Goal: Information Seeking & Learning: Learn about a topic

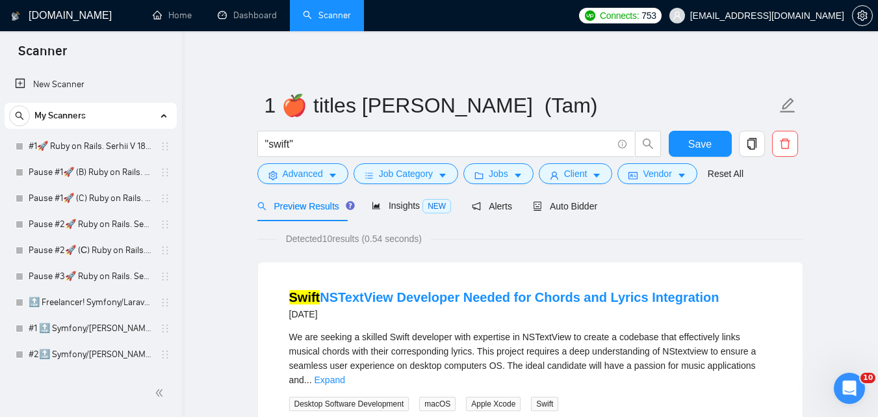
scroll to position [1560, 0]
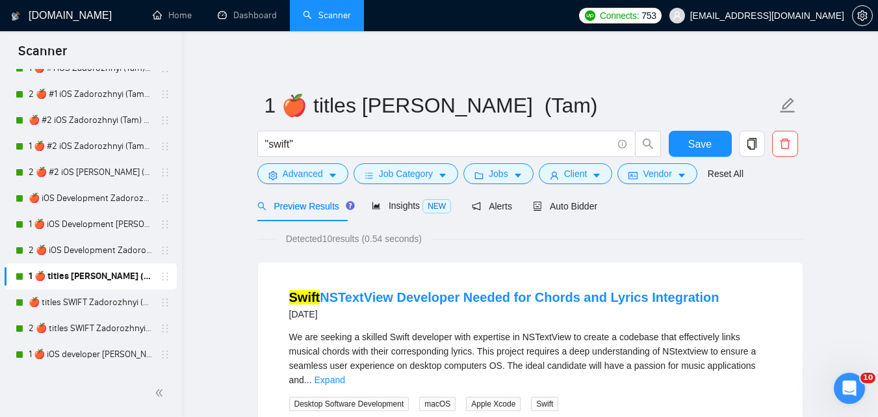
drag, startPoint x: 85, startPoint y: 327, endPoint x: 161, endPoint y: 281, distance: 89.5
click at [85, 327] on link "2 🍎 titles SWIFT Zadorozhnyi (Tam)" at bounding box center [91, 328] width 124 height 26
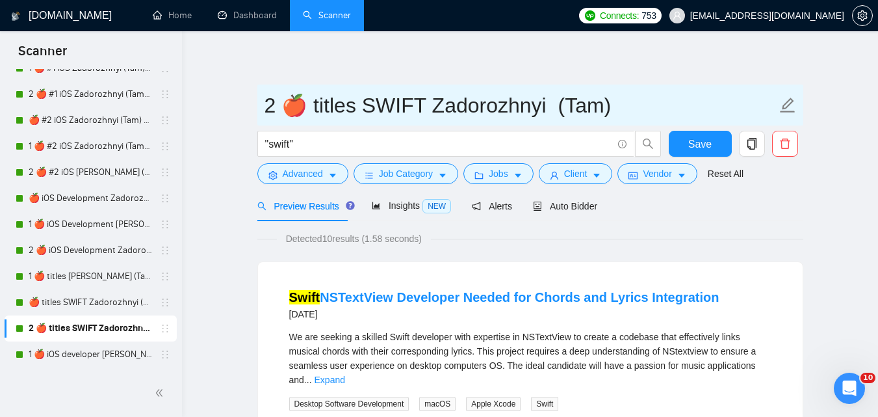
drag, startPoint x: 265, startPoint y: 107, endPoint x: 625, endPoint y: 120, distance: 361.1
click at [625, 120] on input "2 🍎 titles SWIFT Zadorozhnyi (Tam)" at bounding box center [521, 105] width 512 height 33
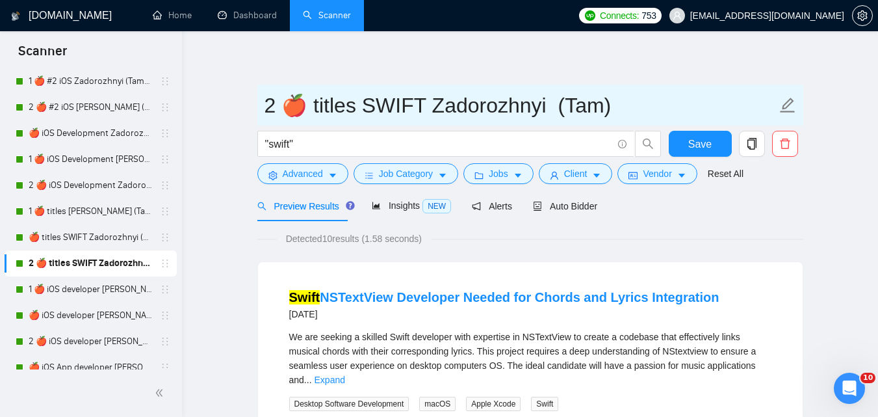
scroll to position [1691, 0]
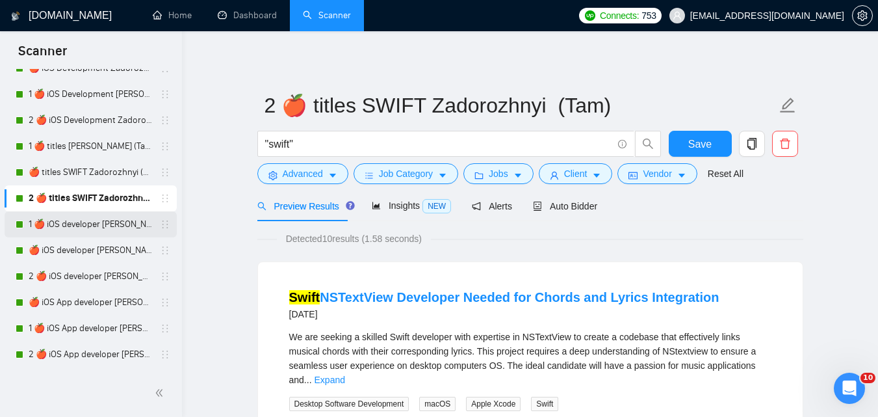
click at [119, 225] on link "1 🍎 iOS developer [PERSON_NAME] (Tam) 07/03 Profile Changed" at bounding box center [91, 224] width 124 height 26
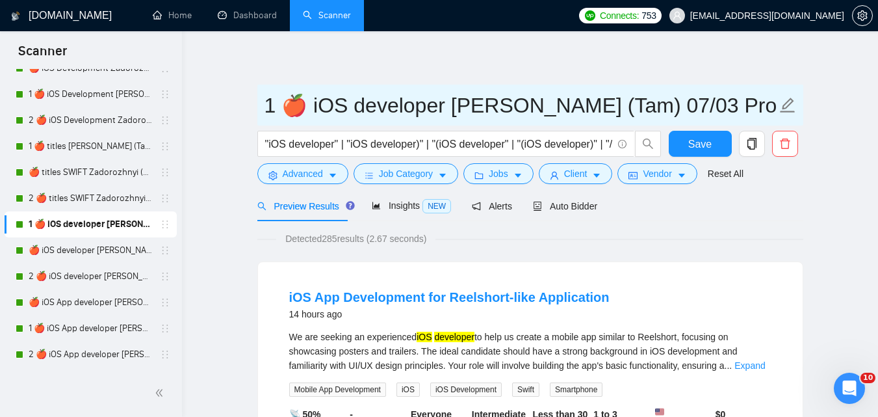
drag, startPoint x: 263, startPoint y: 109, endPoint x: 737, endPoint y: 120, distance: 473.5
click at [613, 101] on span "1 🍎 iOS developer [PERSON_NAME] (Tam) 07/03 Profile Changed" at bounding box center [530, 105] width 546 height 41
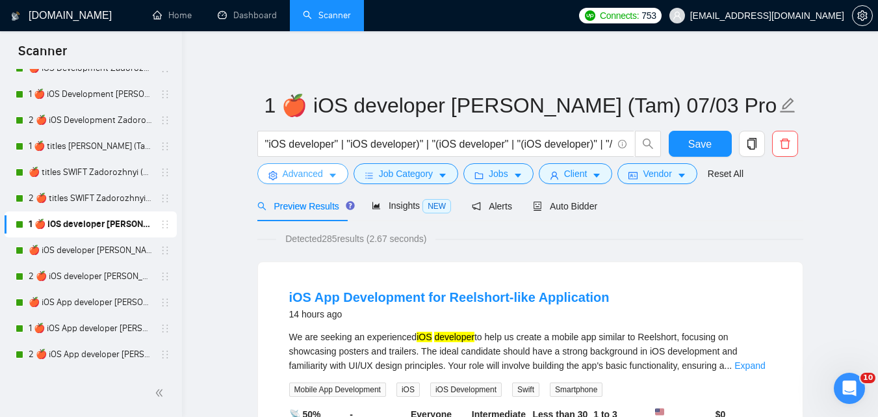
click at [319, 174] on span "Advanced" at bounding box center [303, 173] width 40 height 14
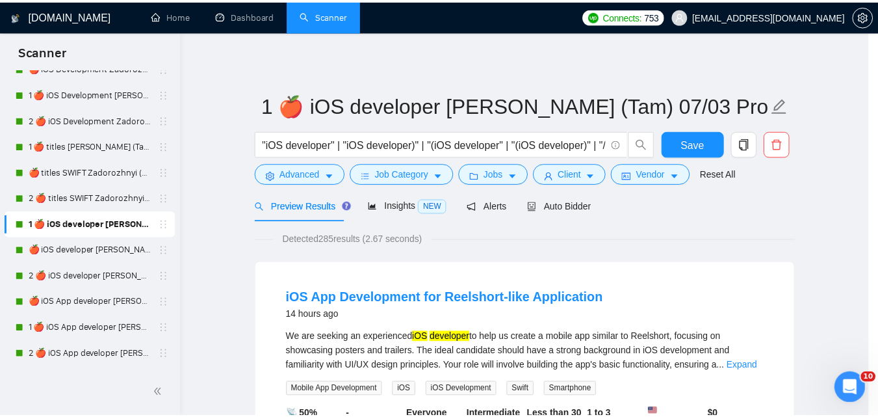
scroll to position [59, 0]
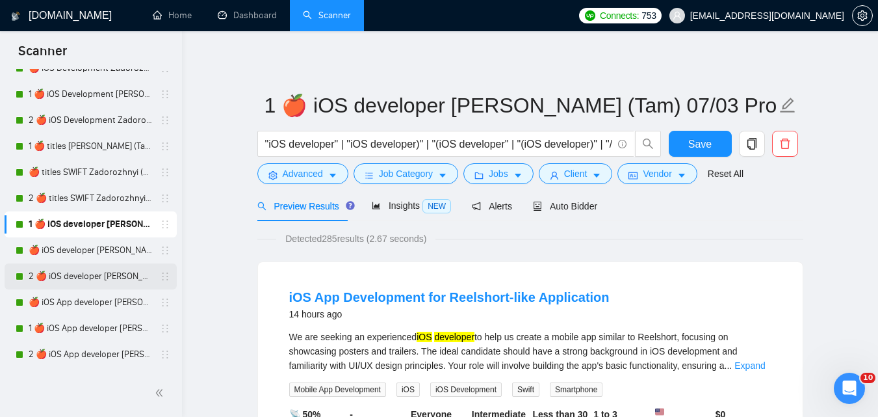
click at [62, 276] on link "2 🍎 iOS developer [PERSON_NAME] (Tam) 07/03 Profile Changed" at bounding box center [91, 276] width 124 height 26
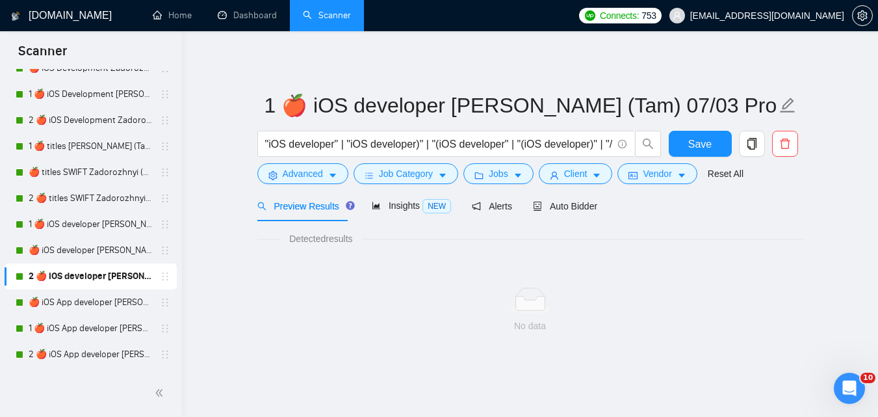
click at [227, 364] on main "1 🍎 iOS developer [PERSON_NAME] (Tam) 07/03 Profile Changed "iOS developer" | "…" at bounding box center [530, 208] width 655 height 312
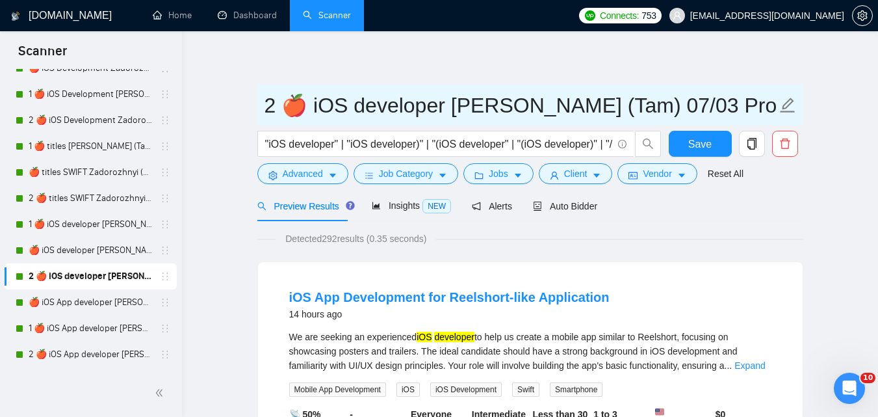
click at [328, 96] on input "2 🍎 iOS developer [PERSON_NAME] (Tam) 07/03 Profile Changed" at bounding box center [521, 105] width 512 height 33
click at [329, 96] on input "2 🍎 iOS developer [PERSON_NAME] (Tam) 07/03 Profile Changed" at bounding box center [521, 105] width 512 height 33
click at [330, 96] on input "2 🍎 iOS developer [PERSON_NAME] (Tam) 07/03 Profile Changed" at bounding box center [521, 105] width 512 height 33
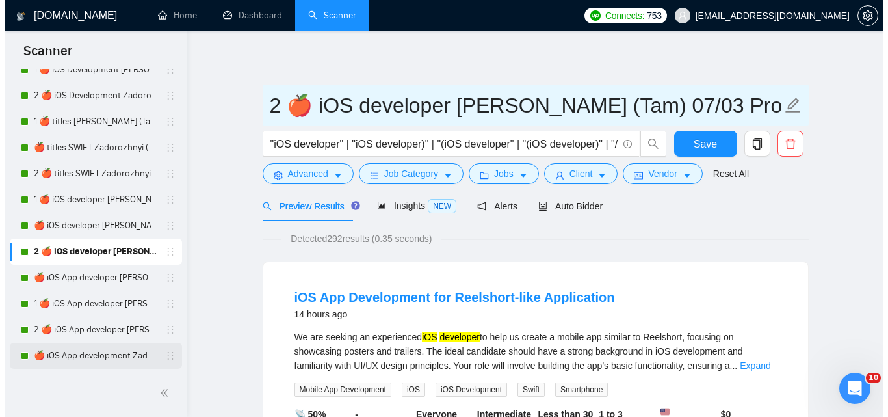
scroll to position [1821, 0]
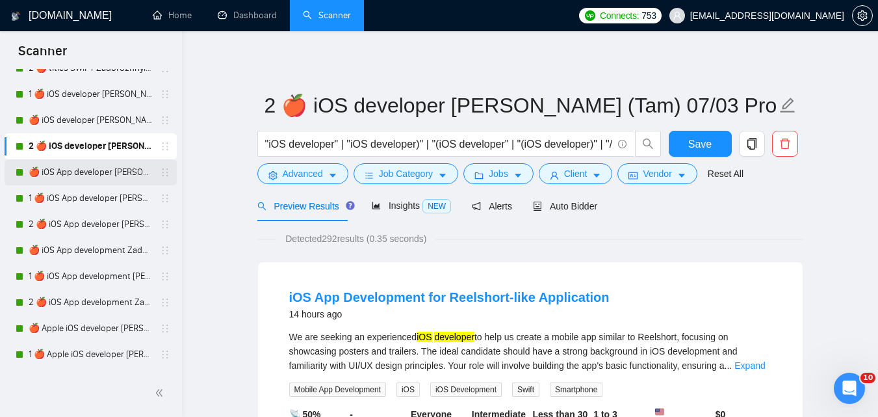
click at [110, 160] on link "🍎 iOS App developer [PERSON_NAME] (Tam) 07/03 Profile Changed" at bounding box center [91, 172] width 124 height 26
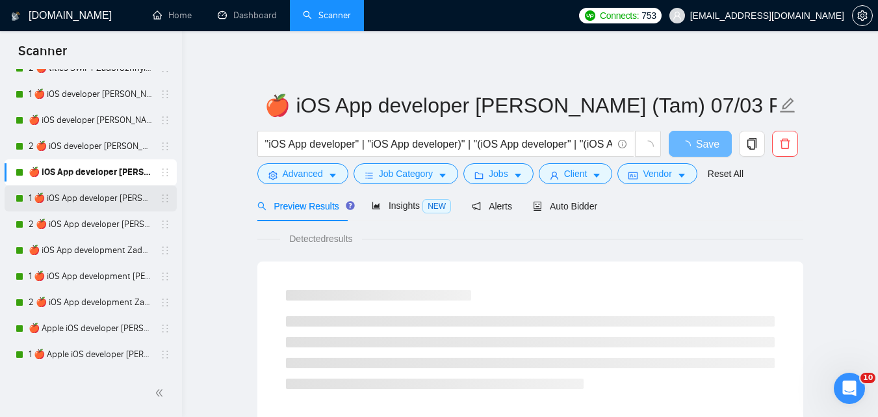
click at [83, 194] on link "1 🍎 iOS App developer [PERSON_NAME] (Tam) 07/03 Profile Changed" at bounding box center [91, 198] width 124 height 26
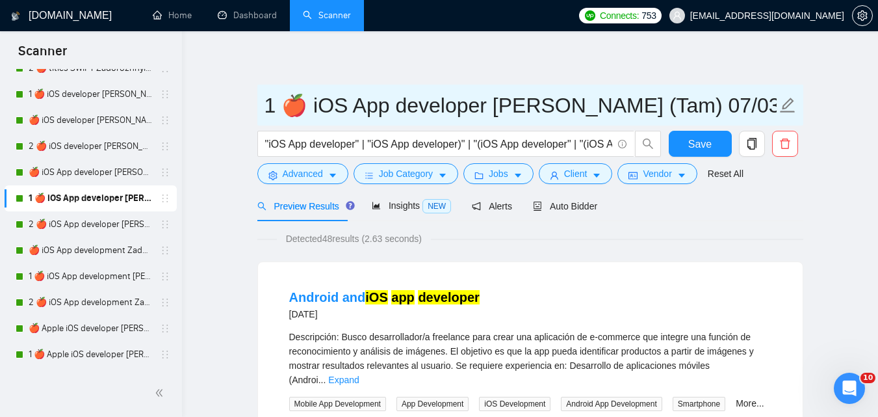
click at [451, 114] on input "1 🍎 iOS App developer [PERSON_NAME] (Tam) 07/03 Profile Changed" at bounding box center [521, 105] width 512 height 33
click at [451, 113] on input "1 🍎 iOS App developer [PERSON_NAME] (Tam) 07/03 Profile Changed" at bounding box center [521, 105] width 512 height 33
click at [452, 111] on input "1 🍎 iOS App developer [PERSON_NAME] (Tam) 07/03 Profile Changed" at bounding box center [521, 105] width 512 height 33
click at [454, 105] on input "1 🍎 iOS App developer [PERSON_NAME] (Tam) 07/03 Profile Changed" at bounding box center [521, 105] width 512 height 33
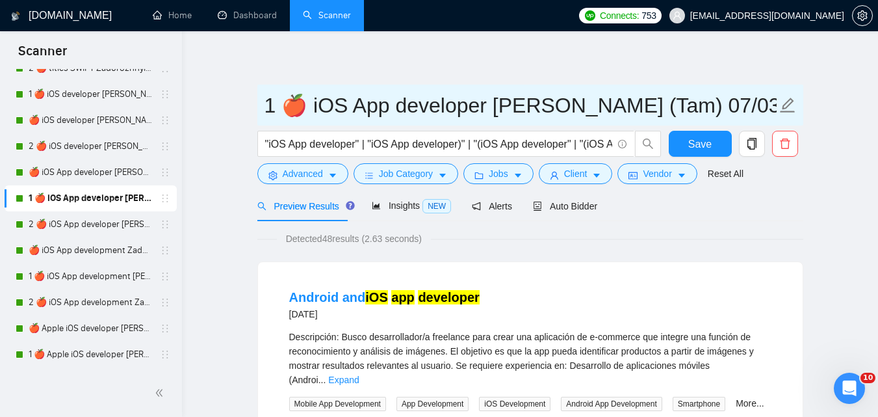
click at [454, 104] on input "1 🍎 iOS App developer [PERSON_NAME] (Tam) 07/03 Profile Changed" at bounding box center [521, 105] width 512 height 33
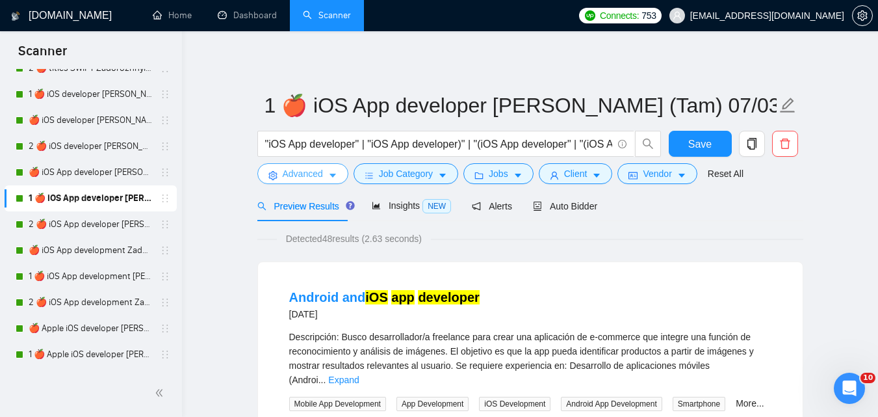
click at [330, 178] on icon "caret-down" at bounding box center [332, 175] width 9 height 9
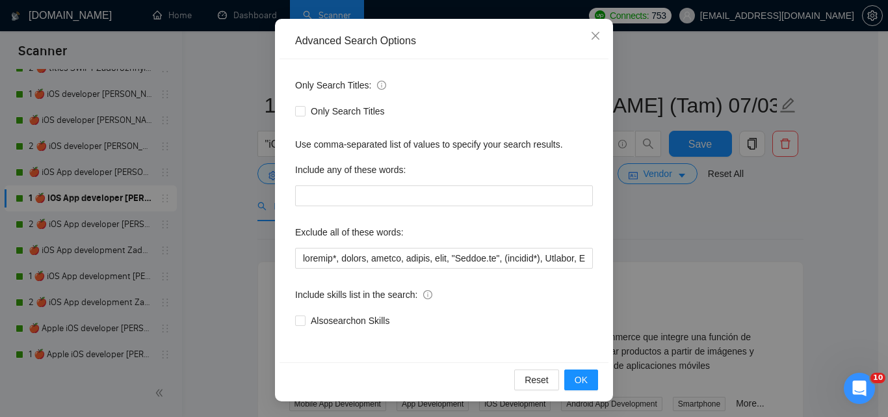
scroll to position [59, 0]
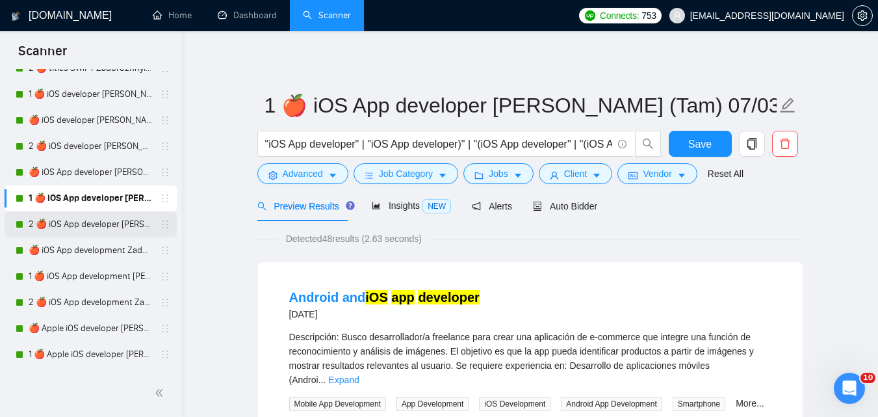
click at [64, 231] on link "2 🍎 iOS App developer [PERSON_NAME] (Tam) 07/03 Profile Changed" at bounding box center [91, 224] width 124 height 26
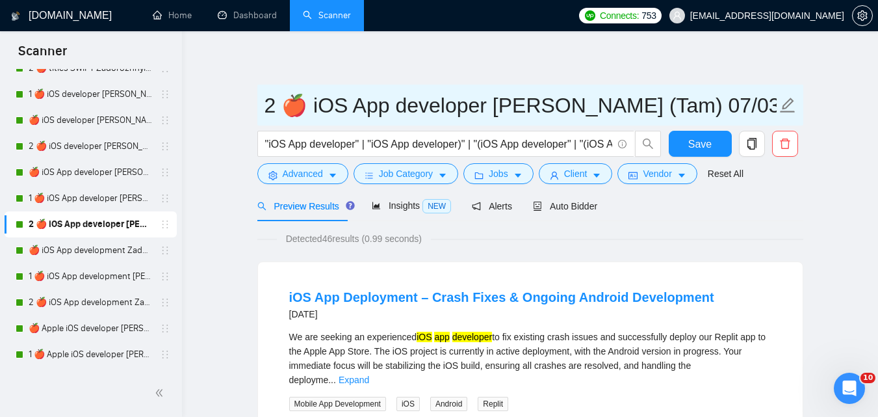
click at [276, 107] on input "2 🍎 iOS App developer [PERSON_NAME] (Tam) 07/03 Profile Changed" at bounding box center [521, 105] width 512 height 33
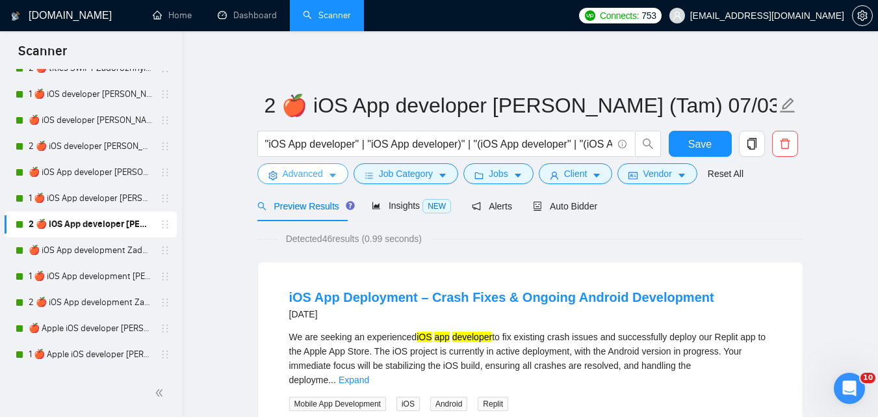
click at [328, 180] on icon "caret-down" at bounding box center [332, 175] width 9 height 9
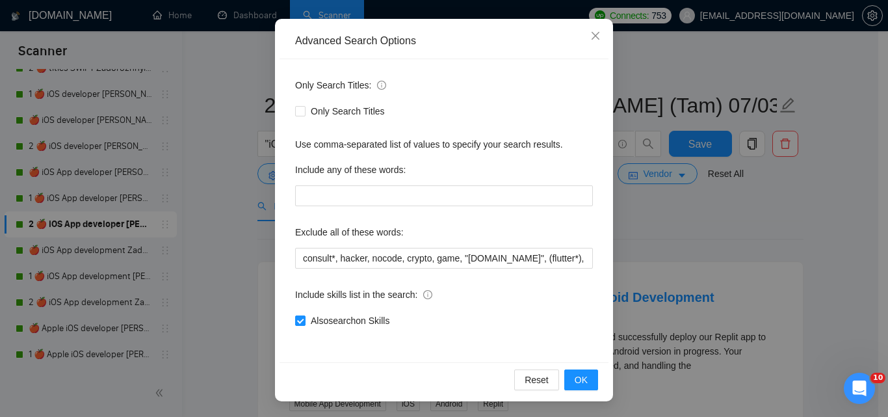
scroll to position [59, 0]
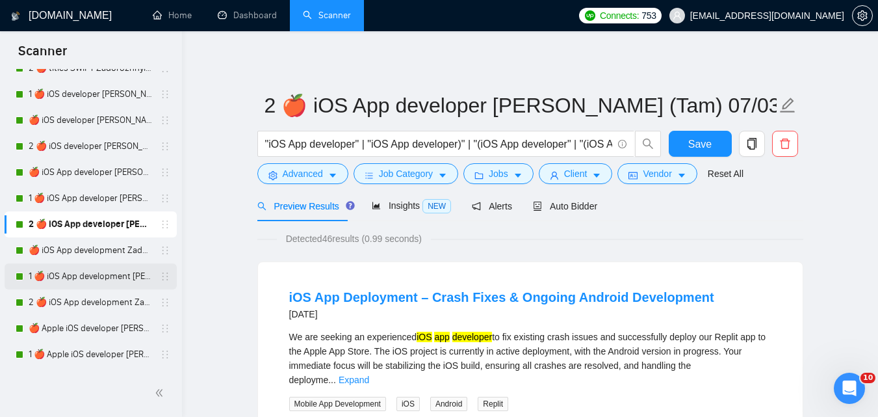
click at [73, 278] on link "1 🍎 iOS App development [PERSON_NAME] (Tam) 07/03 Profile Changed" at bounding box center [91, 276] width 124 height 26
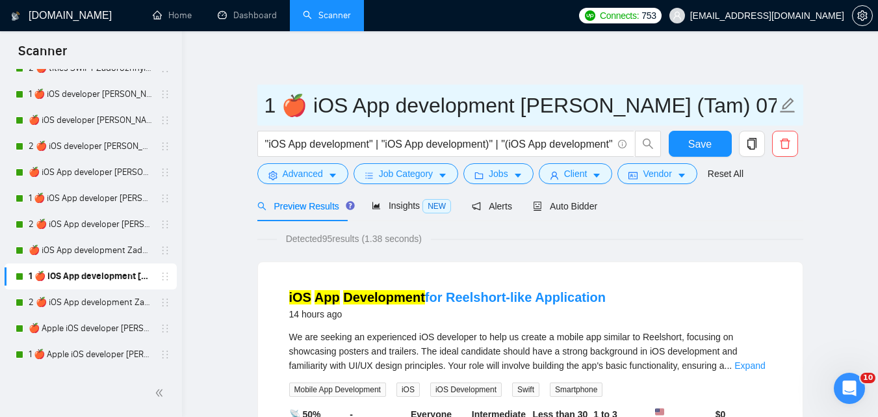
click at [279, 93] on input "1 🍎 iOS App development [PERSON_NAME] (Tam) 07/03 Profile Changed" at bounding box center [521, 105] width 512 height 33
click at [280, 93] on input "1 🍎 iOS App development [PERSON_NAME] (Tam) 07/03 Profile Changed" at bounding box center [521, 105] width 512 height 33
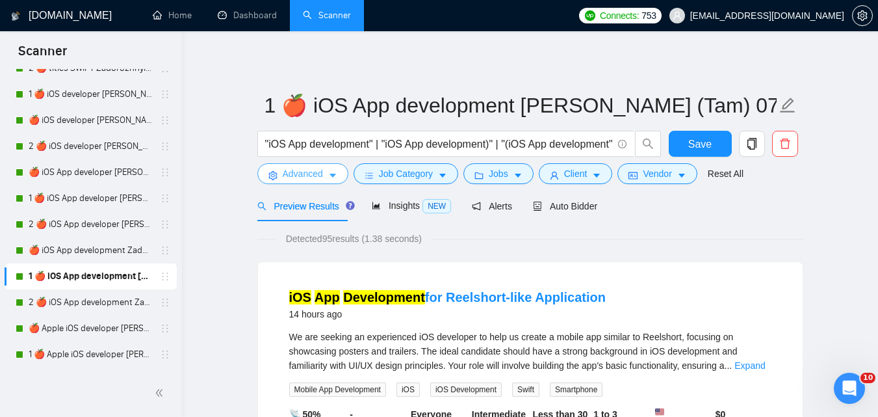
click at [292, 176] on span "Advanced" at bounding box center [303, 173] width 40 height 14
click at [91, 293] on link "2 🍎 iOS App development Zadorozhnyi (Tam) 07/03 Profile Changed" at bounding box center [91, 302] width 124 height 26
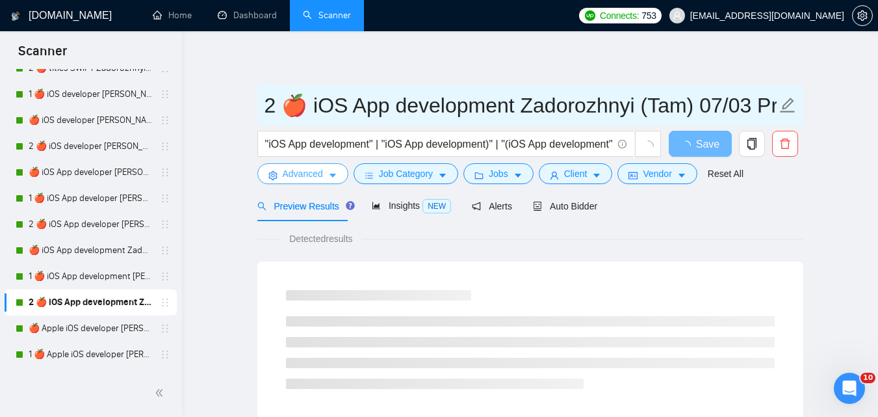
click at [360, 98] on input "2 🍎 iOS App development Zadorozhnyi (Tam) 07/03 Profile Changed" at bounding box center [521, 105] width 512 height 33
click at [361, 98] on input "2 🍎 iOS App development Zadorozhnyi (Tam) 07/03 Profile Changed" at bounding box center [521, 105] width 512 height 33
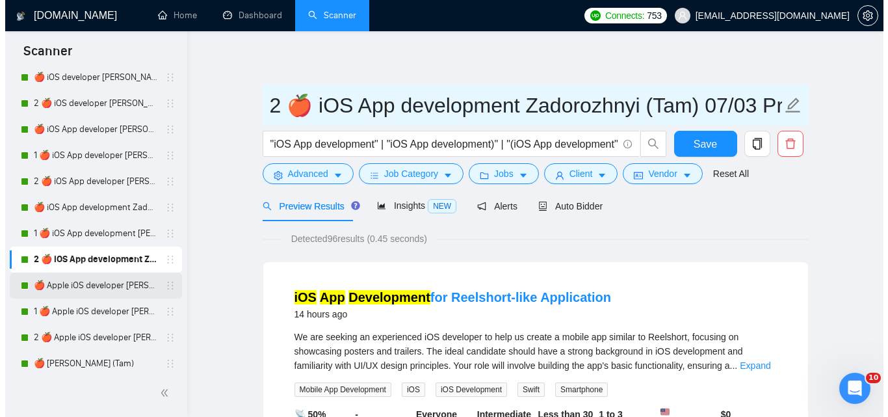
scroll to position [1886, 0]
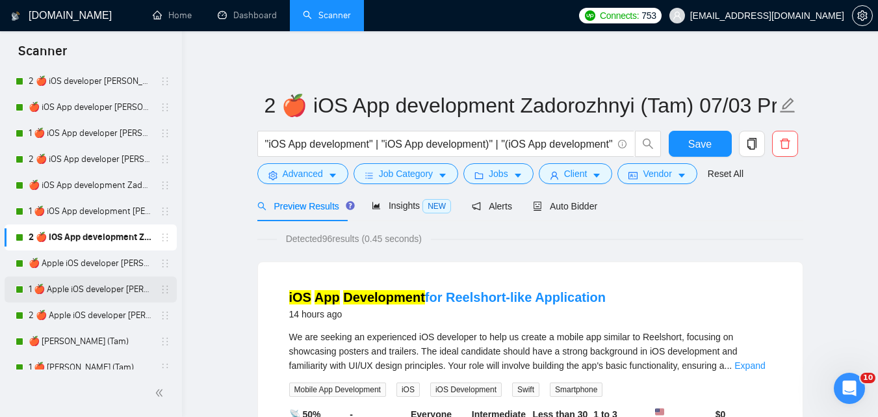
click at [92, 283] on link "1 🍎 Apple iOS developer [PERSON_NAME] (Tam) 07/03 Profile Changed" at bounding box center [91, 289] width 124 height 26
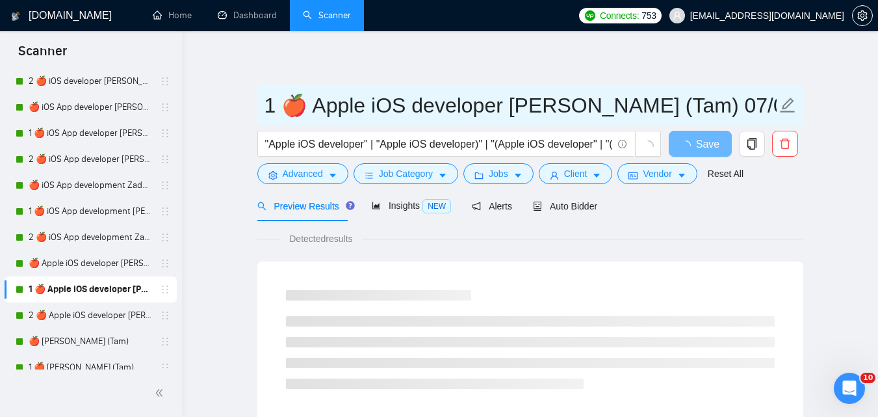
click at [385, 102] on input "1 🍎 Apple iOS developer [PERSON_NAME] (Tam) 07/03 Profile Changed" at bounding box center [521, 105] width 512 height 33
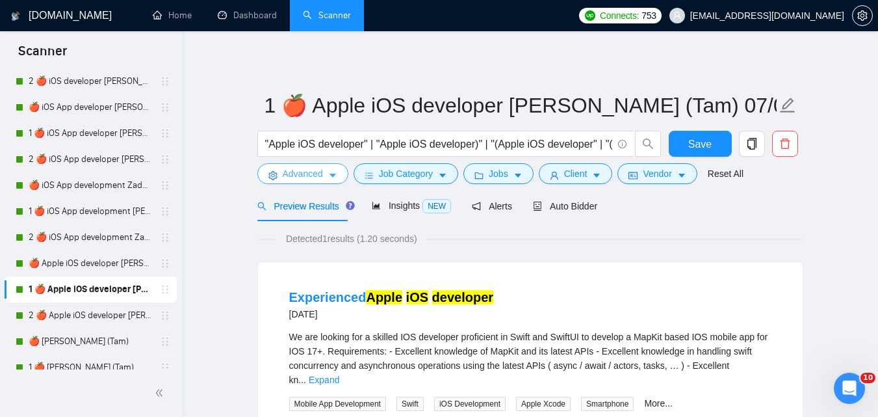
drag, startPoint x: 309, startPoint y: 179, endPoint x: 417, endPoint y: 204, distance: 110.9
click at [309, 179] on span "Advanced" at bounding box center [303, 173] width 40 height 14
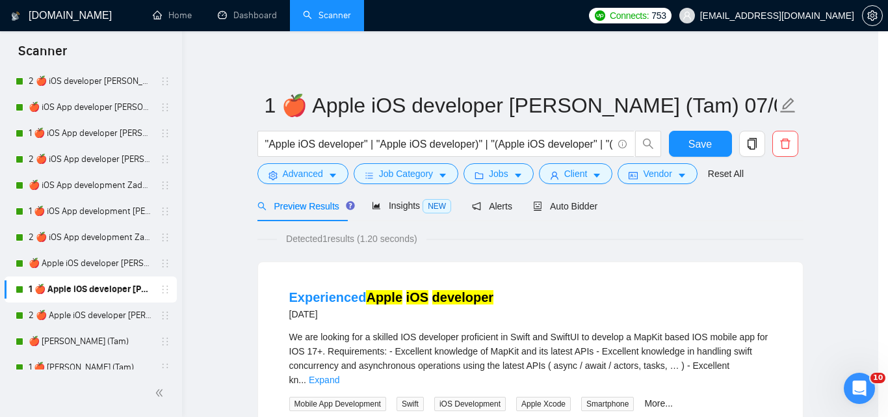
scroll to position [59, 0]
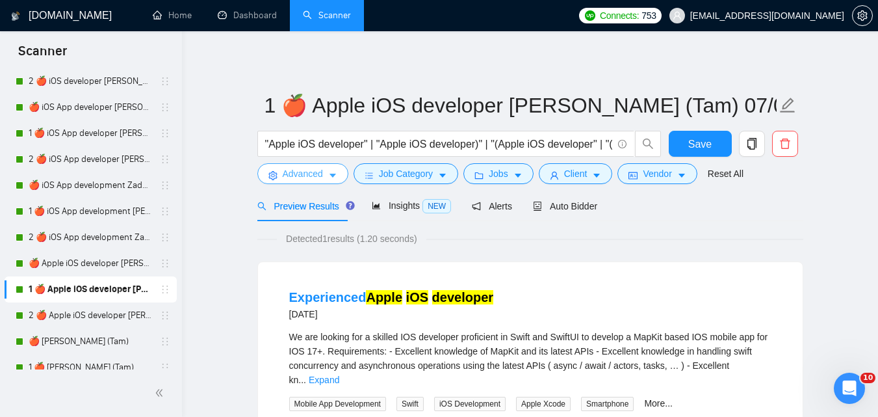
click at [324, 170] on button "Advanced" at bounding box center [302, 173] width 91 height 21
click at [95, 308] on link "2 🍎 Apple iOS developer [PERSON_NAME] (Tam) 07/03 Profile Changed" at bounding box center [91, 315] width 124 height 26
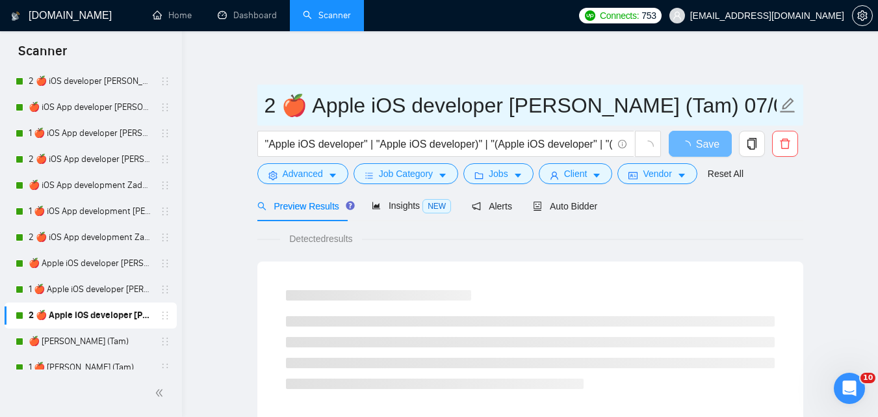
click at [433, 107] on input "2 🍎 Apple iOS developer [PERSON_NAME] (Tam) 07/03 Profile Changed" at bounding box center [521, 105] width 512 height 33
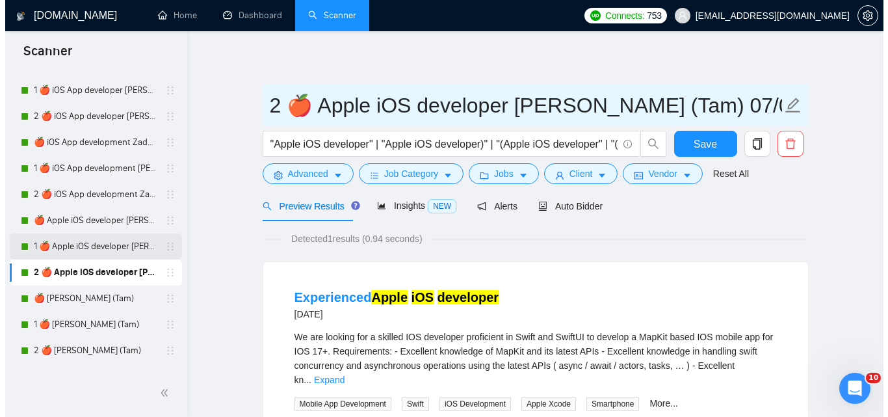
scroll to position [1951, 0]
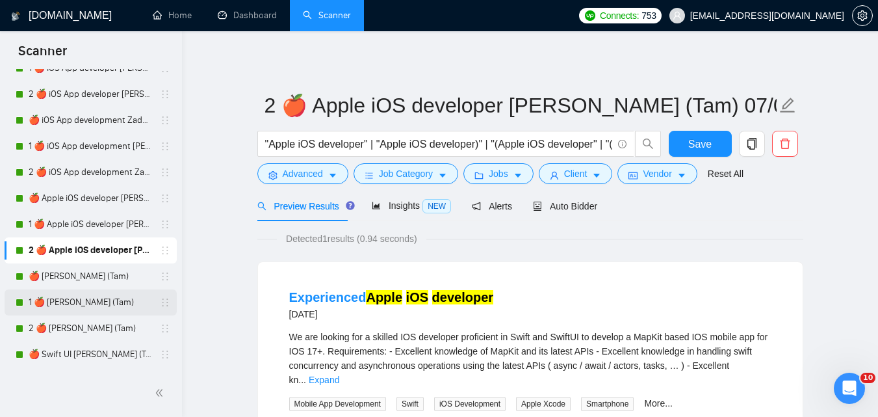
click at [83, 298] on link "1 🍎 [PERSON_NAME] (Tam)" at bounding box center [91, 302] width 124 height 26
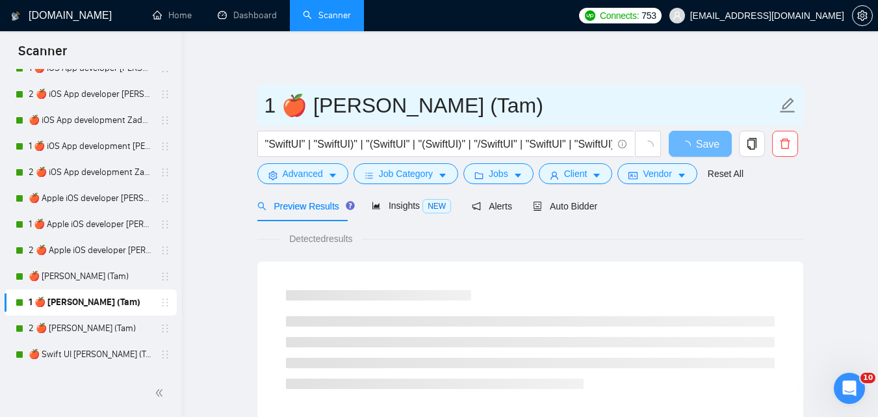
click at [352, 106] on input "1 🍎 [PERSON_NAME] (Tam)" at bounding box center [521, 105] width 512 height 33
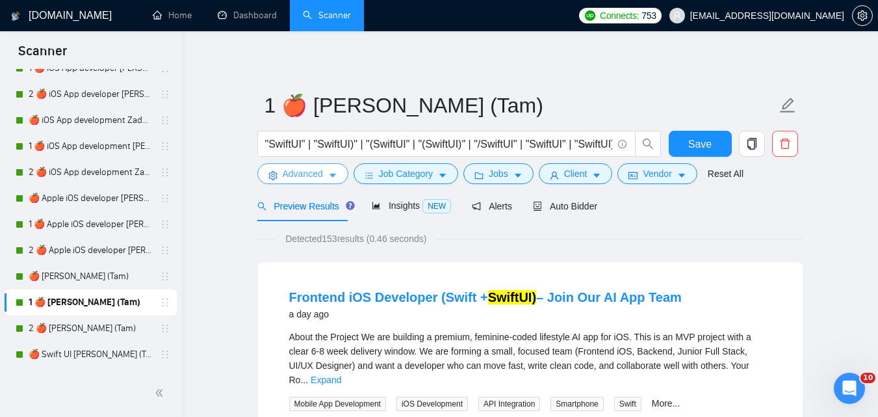
click at [336, 174] on icon "caret-down" at bounding box center [332, 175] width 9 height 9
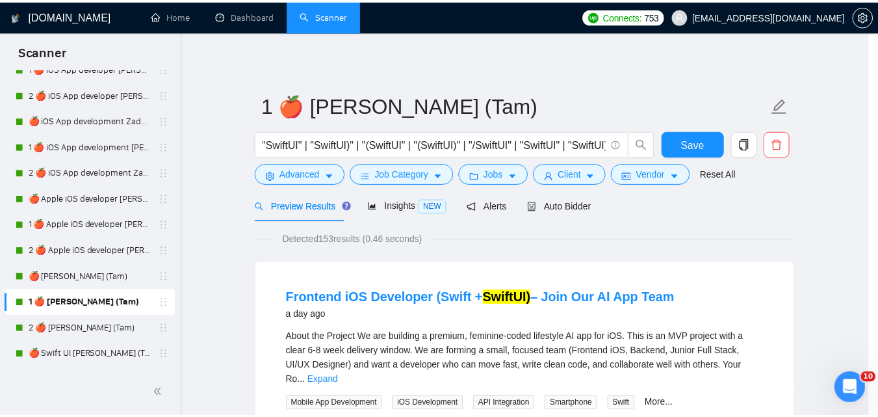
scroll to position [59, 0]
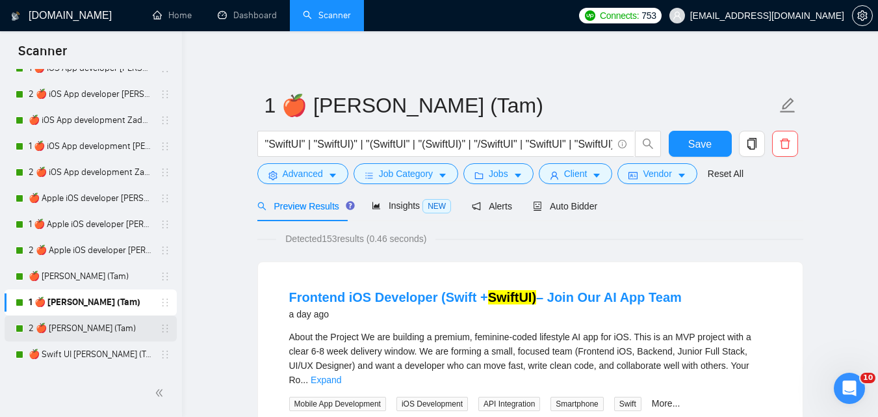
click at [73, 327] on link "2 🍎 [PERSON_NAME] (Tam)" at bounding box center [91, 328] width 124 height 26
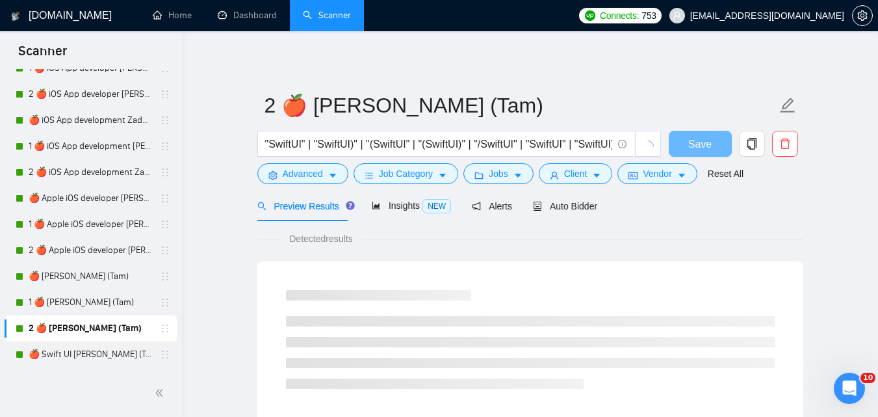
click at [344, 111] on input "2 🍎 [PERSON_NAME] (Tam)" at bounding box center [521, 105] width 512 height 33
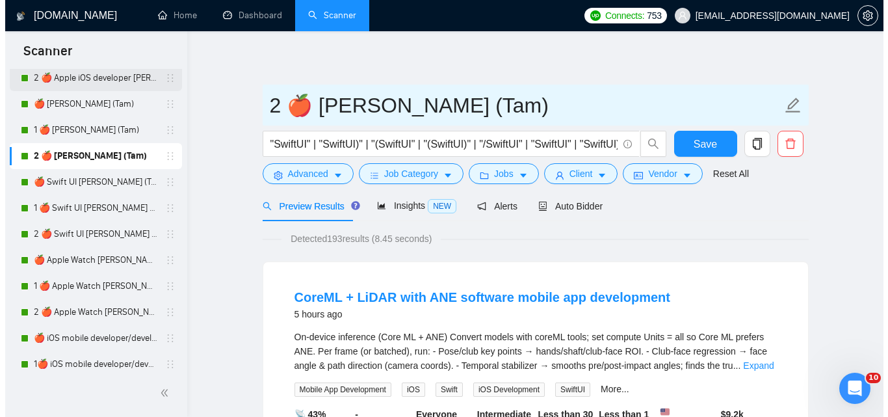
scroll to position [2146, 0]
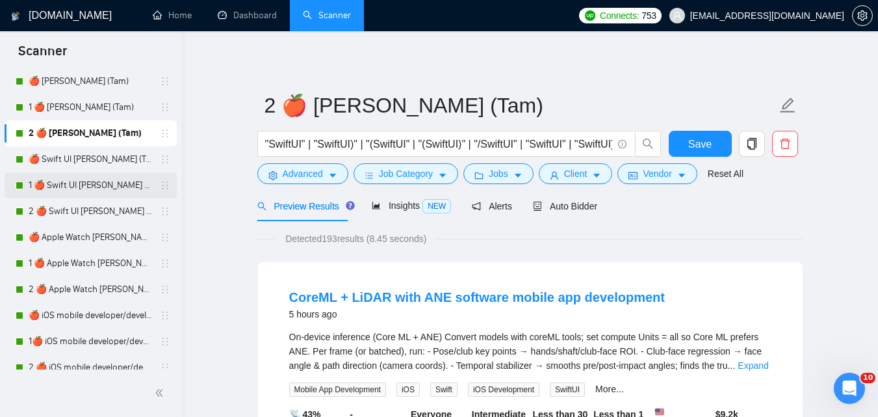
click at [98, 182] on link "1 🍎 Swift UI [PERSON_NAME] (Tam)" at bounding box center [91, 185] width 124 height 26
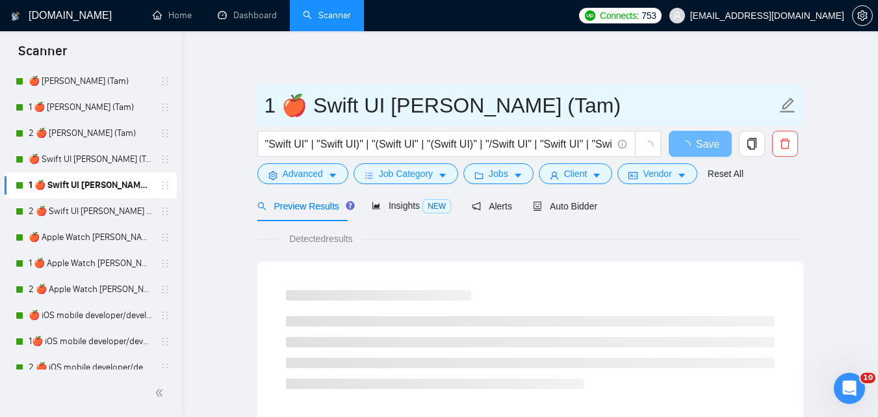
click at [369, 101] on input "1 🍎 Swift UI [PERSON_NAME] (Tam)" at bounding box center [521, 105] width 512 height 33
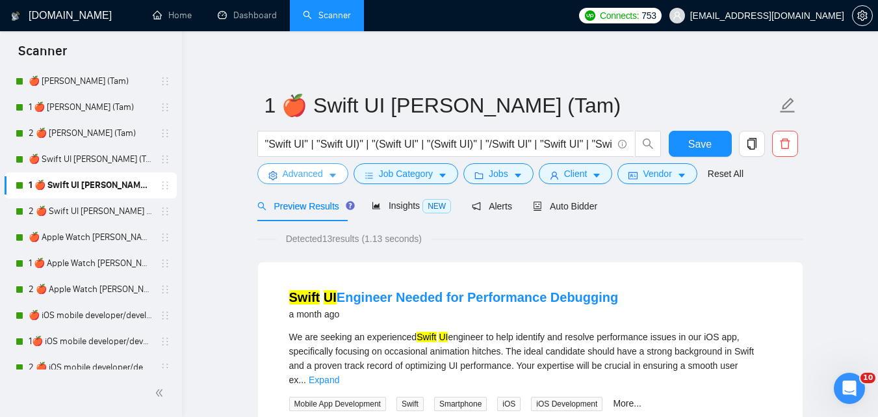
click at [283, 170] on span "Advanced" at bounding box center [303, 173] width 40 height 14
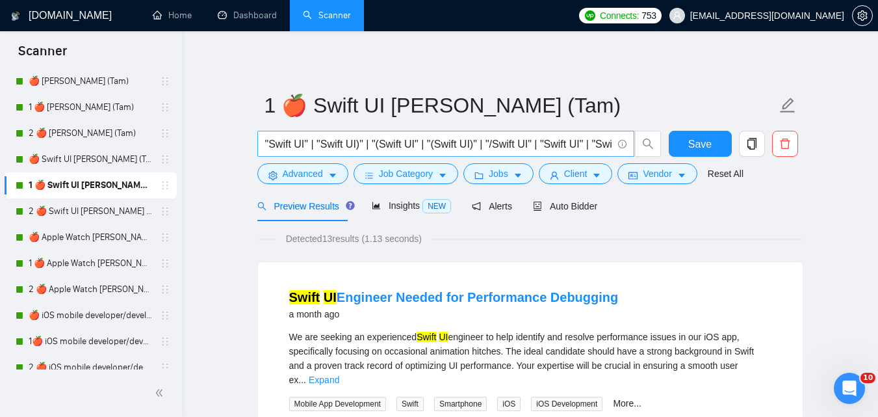
drag, startPoint x: 62, startPoint y: 200, endPoint x: 267, endPoint y: 153, distance: 209.9
click at [63, 200] on link "2 🍎 Swift UI [PERSON_NAME] (Tam)" at bounding box center [91, 211] width 124 height 26
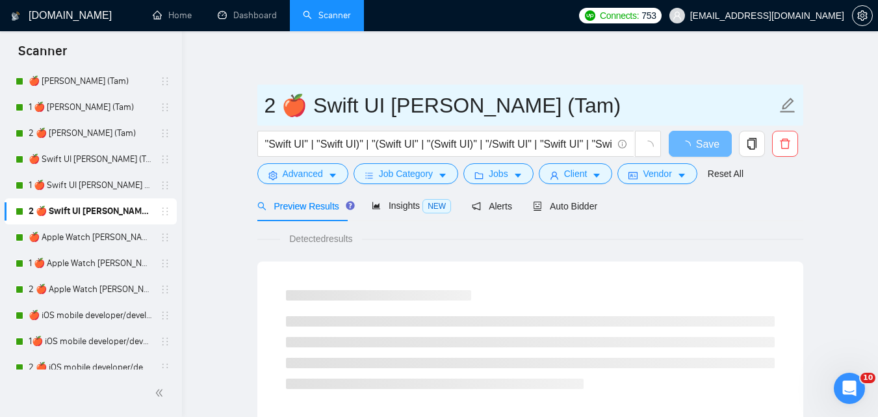
click at [343, 105] on input "2 🍎 Swift UI [PERSON_NAME] (Tam)" at bounding box center [521, 105] width 512 height 33
click at [341, 105] on input "2 🍎 Swift UI [PERSON_NAME] (Tam)" at bounding box center [521, 105] width 512 height 33
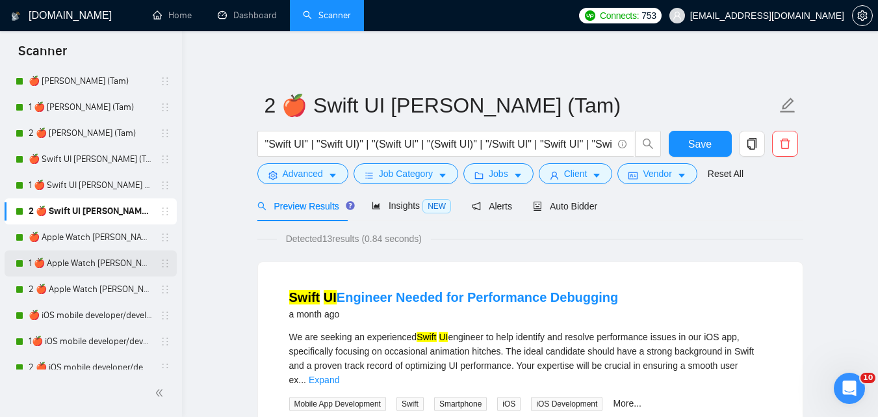
click at [91, 259] on link "1 🍎 Apple Watch [PERSON_NAME] (Tam)" at bounding box center [91, 263] width 124 height 26
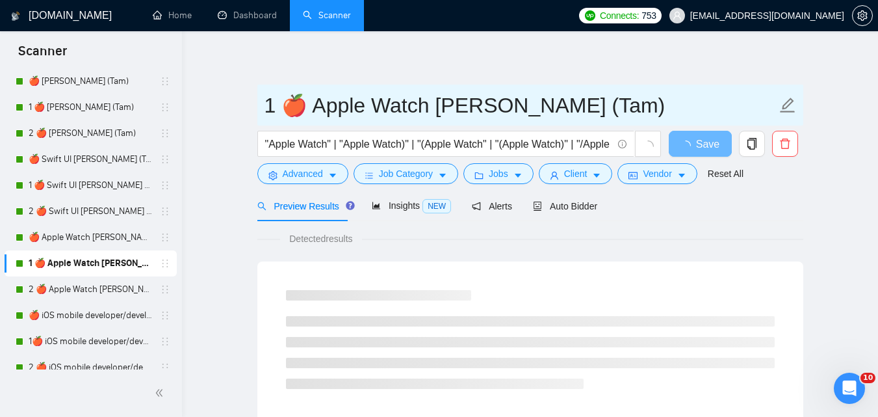
click at [440, 103] on input "1 🍎 Apple Watch [PERSON_NAME] (Tam)" at bounding box center [521, 105] width 512 height 33
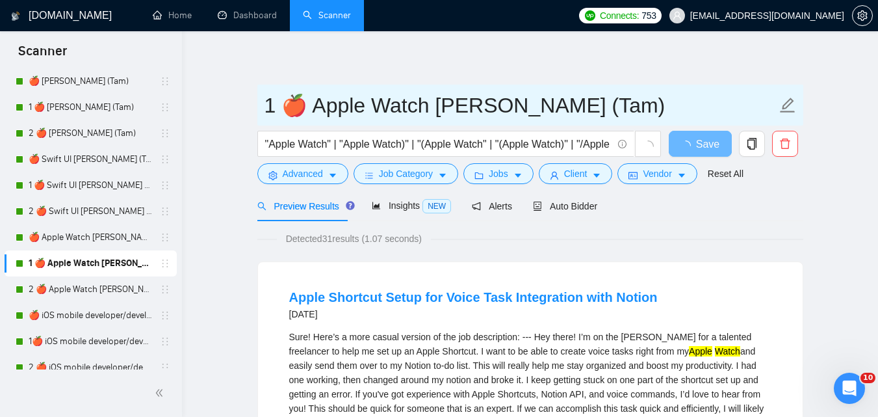
click at [440, 103] on input "1 🍎 Apple Watch [PERSON_NAME] (Tam)" at bounding box center [521, 105] width 512 height 33
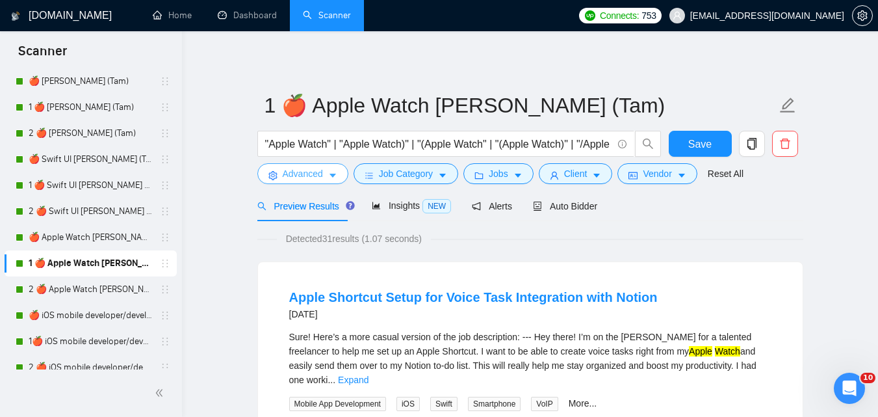
click at [334, 175] on icon "caret-down" at bounding box center [333, 176] width 7 height 4
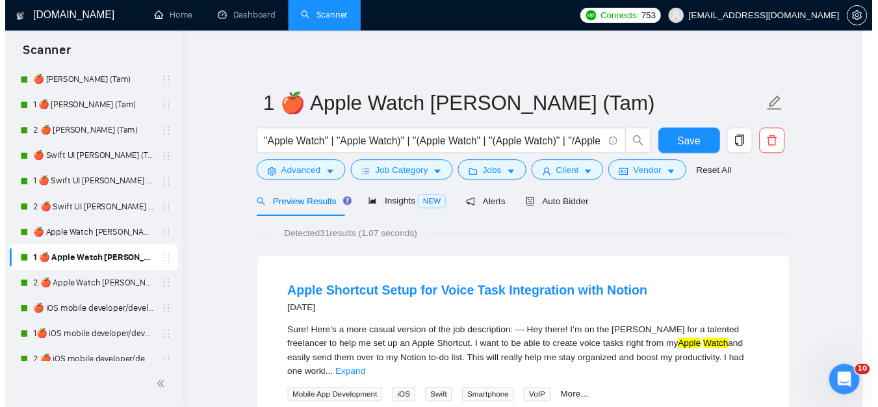
scroll to position [59, 0]
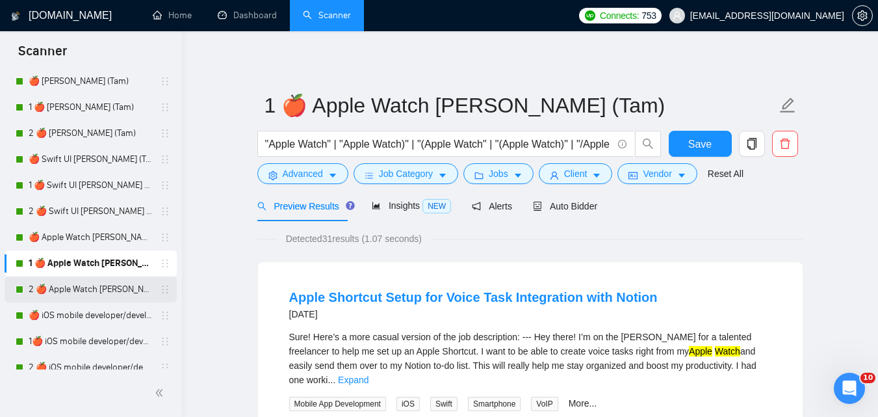
click at [63, 284] on link "2 🍎 Apple Watch [PERSON_NAME] (Tam)" at bounding box center [91, 289] width 124 height 26
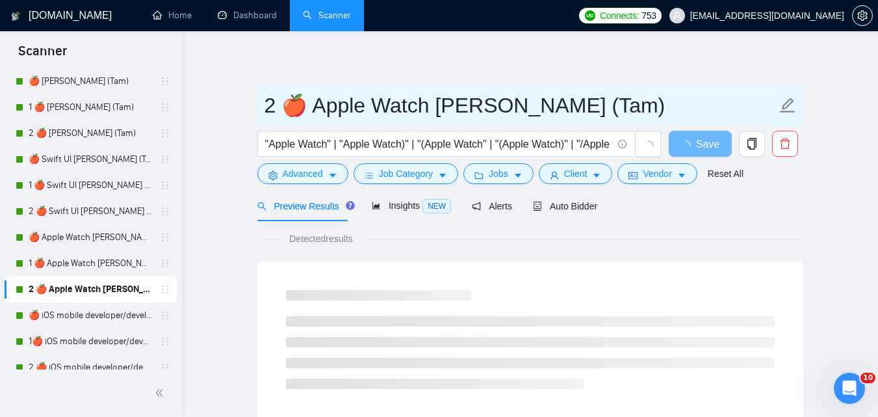
drag, startPoint x: 267, startPoint y: 104, endPoint x: 643, endPoint y: 3, distance: 389.3
click at [635, 98] on input "2 🍎 Apple Watch [PERSON_NAME] (Tam)" at bounding box center [521, 105] width 512 height 33
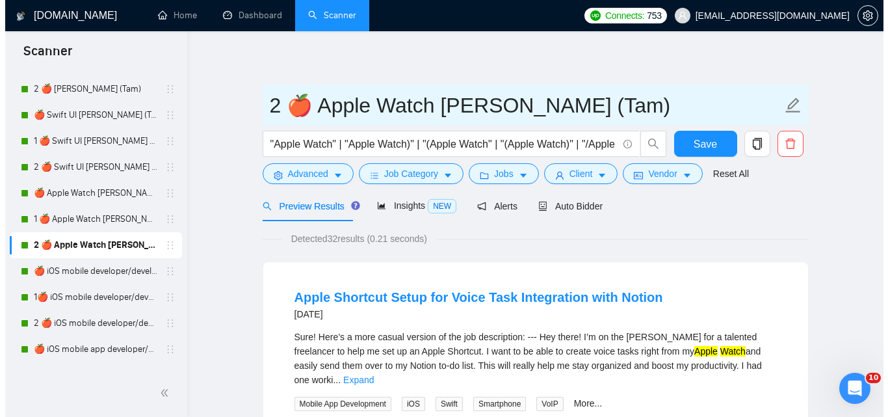
scroll to position [2211, 0]
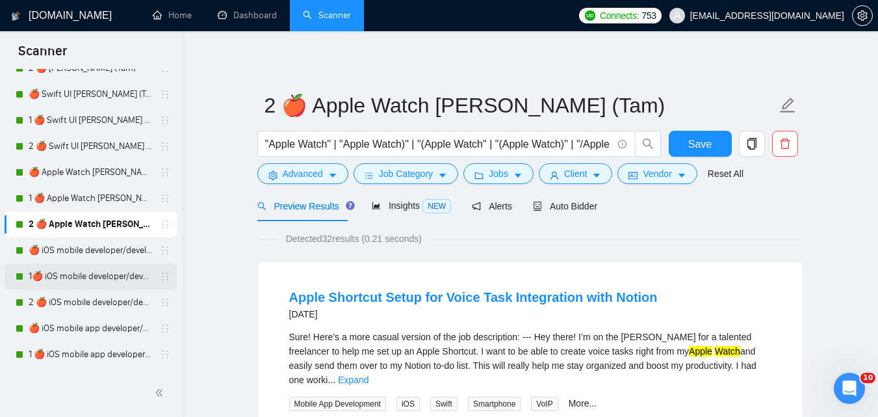
click at [78, 276] on link "1🍎 iOS mobile developer/development [PERSON_NAME] (Tam) 07/03 Profile Changed" at bounding box center [91, 276] width 124 height 26
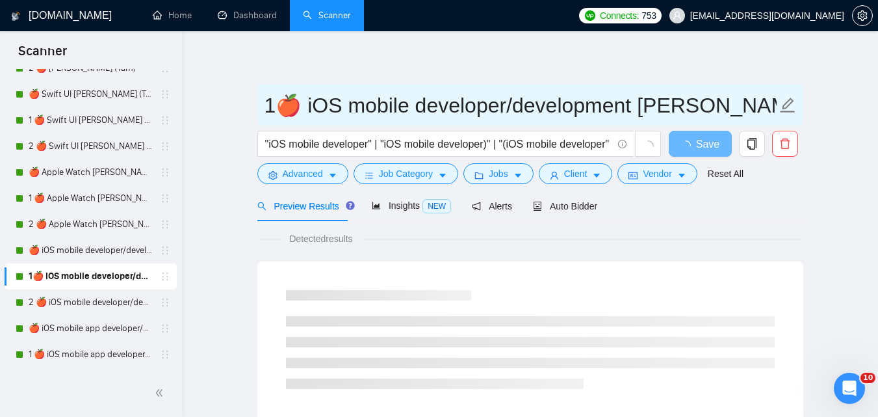
click at [279, 107] on input "1🍎 iOS mobile developer/development [PERSON_NAME] (Tam) 07/03 Profile Changed" at bounding box center [521, 105] width 512 height 33
click at [277, 107] on input "1🍎 iOS mobile developer/development [PERSON_NAME] (Tam) 07/03 Profile Changed" at bounding box center [521, 105] width 512 height 33
click at [276, 107] on input "1🍎 iOS mobile developer/development [PERSON_NAME] (Tam) 07/03 Profile Changed" at bounding box center [521, 105] width 512 height 33
click at [273, 107] on input "1🍎 iOS mobile developer/development [PERSON_NAME] (Tam) 07/03 Profile Changed" at bounding box center [521, 105] width 512 height 33
click at [317, 103] on input "1🍎 iOS mobile developer/development [PERSON_NAME] (Tam) 07/03 Profile Changed" at bounding box center [521, 105] width 512 height 33
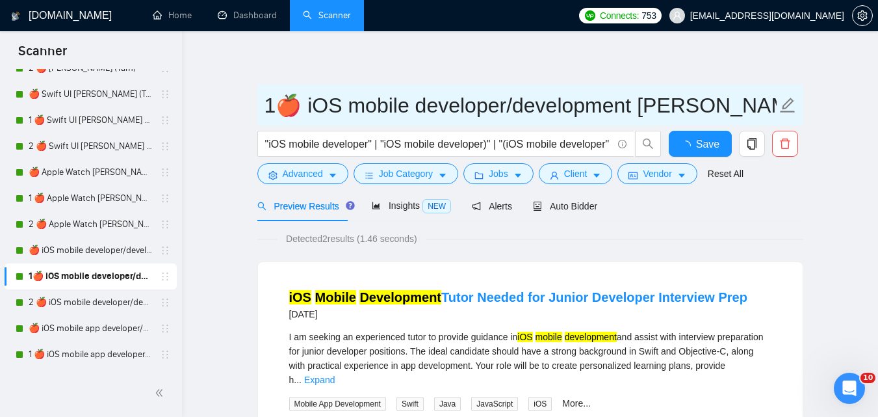
click at [316, 104] on input "1🍎 iOS mobile developer/development [PERSON_NAME] (Tam) 07/03 Profile Changed" at bounding box center [521, 105] width 512 height 33
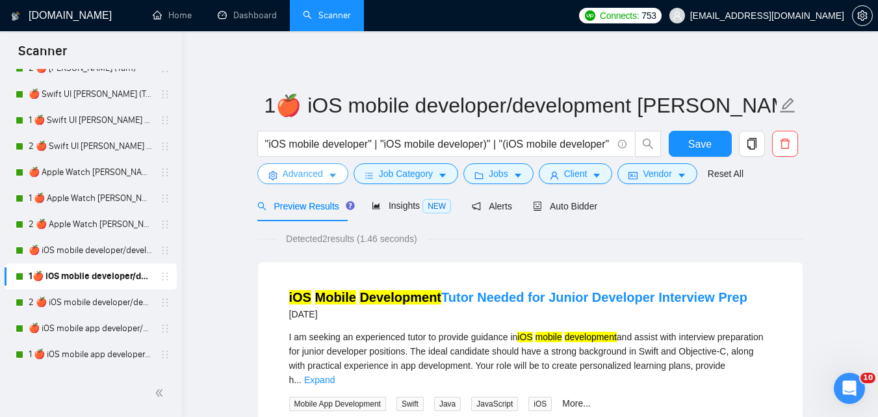
click at [311, 172] on span "Advanced" at bounding box center [303, 173] width 40 height 14
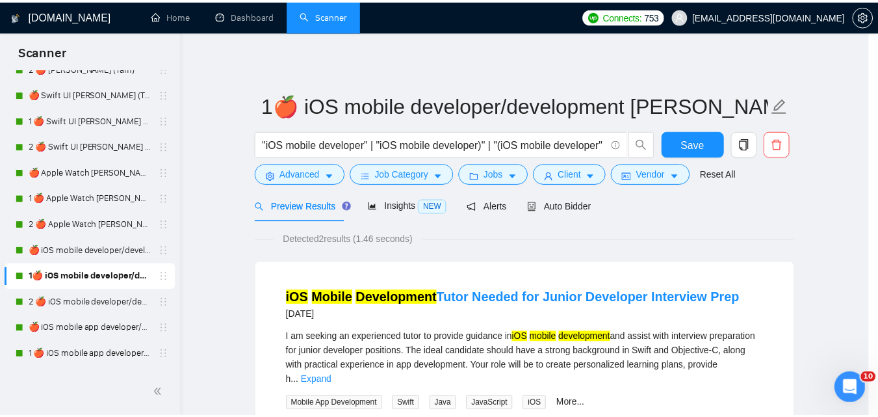
scroll to position [59, 0]
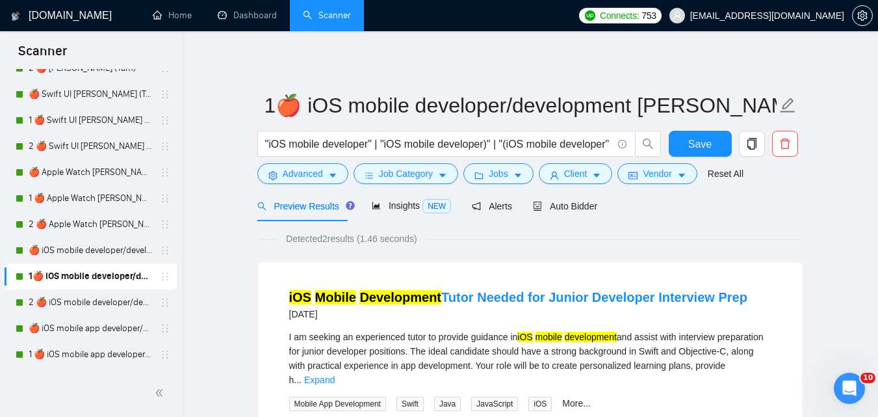
drag, startPoint x: 70, startPoint y: 302, endPoint x: 233, endPoint y: 192, distance: 196.7
click at [71, 302] on link "2 🍎 iOS mobile developer/development [PERSON_NAME] (Tam) 07/03 Profile Changed" at bounding box center [91, 302] width 124 height 26
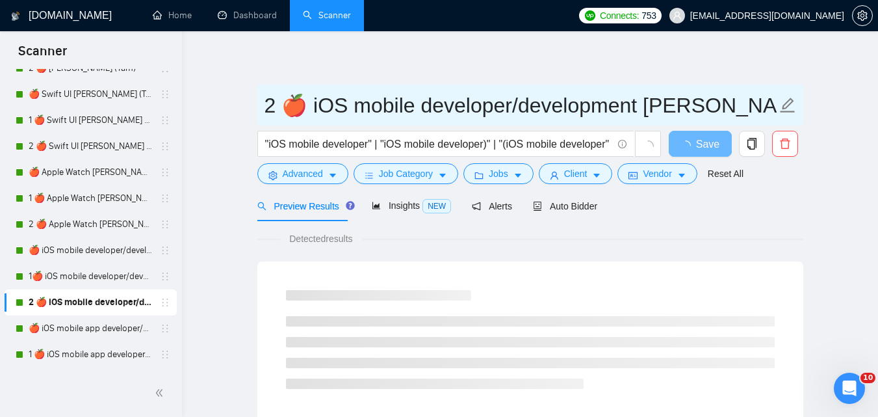
click at [353, 105] on input "2 🍎 iOS mobile developer/development [PERSON_NAME] (Tam) 07/03 Profile Changed" at bounding box center [521, 105] width 512 height 33
click at [352, 105] on input "2 🍎 iOS mobile developer/development [PERSON_NAME] (Tam) 07/03 Profile Changed" at bounding box center [521, 105] width 512 height 33
click at [351, 105] on input "2 🍎 iOS mobile developer/development [PERSON_NAME] (Tam) 07/03 Profile Changed" at bounding box center [521, 105] width 512 height 33
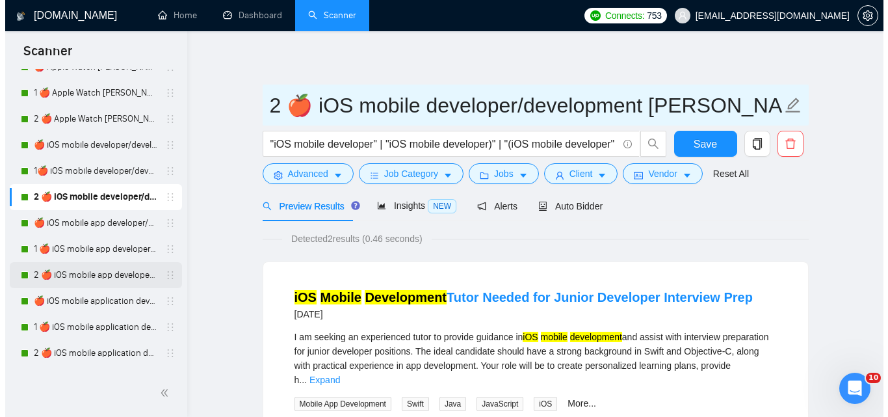
scroll to position [2341, 0]
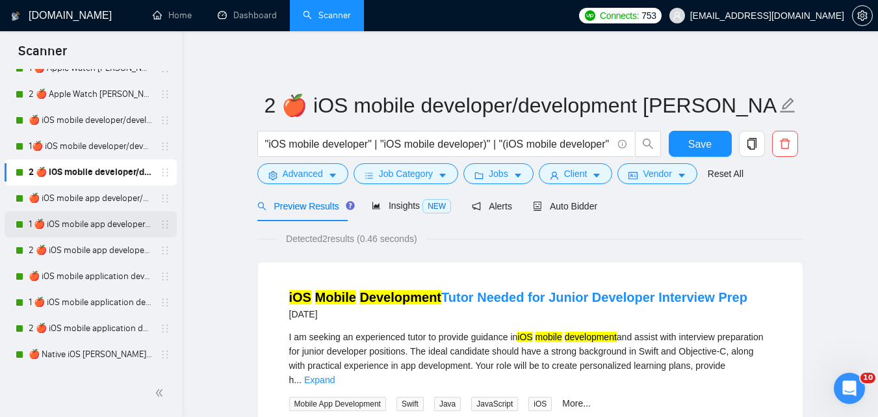
click at [81, 223] on link "1 🍎 iOS mobile app developer/development [PERSON_NAME] (Tam) 07/03 Profile Chan…" at bounding box center [91, 224] width 124 height 26
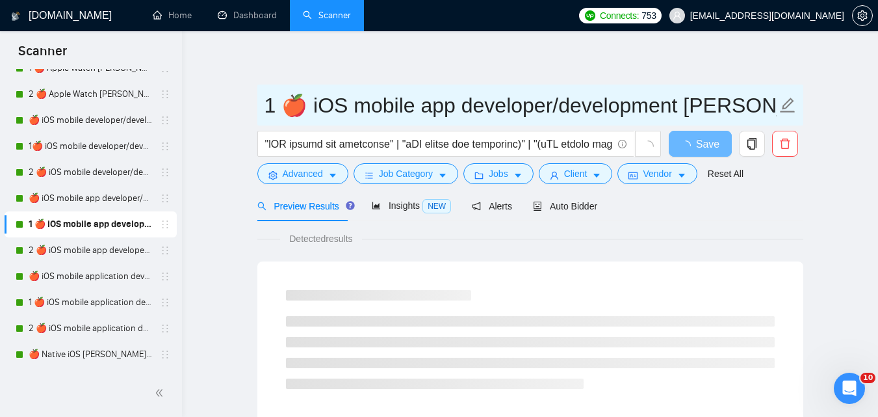
click at [382, 118] on input "1 🍎 iOS mobile app developer/development [PERSON_NAME] (Tam) 07/03 Profile Chan…" at bounding box center [521, 105] width 512 height 33
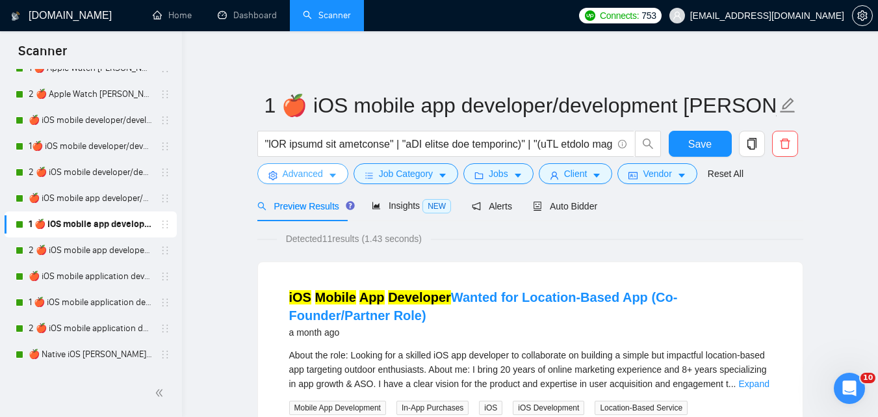
click at [284, 176] on span "Advanced" at bounding box center [303, 173] width 40 height 14
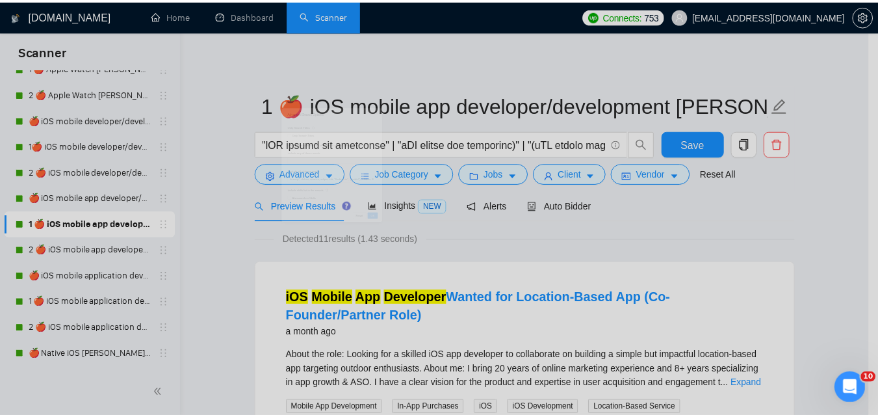
scroll to position [59, 0]
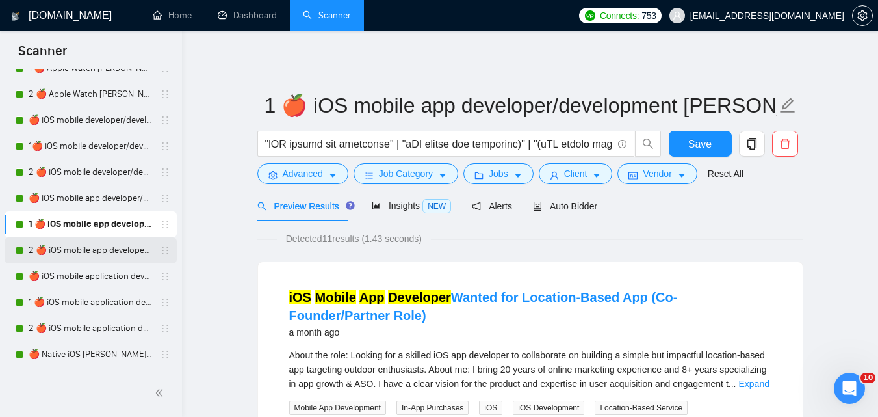
click at [72, 249] on link "2 🍎 iOS mobile app developer/development [PERSON_NAME] (Tam) 07/03 Profile Chan…" at bounding box center [91, 250] width 124 height 26
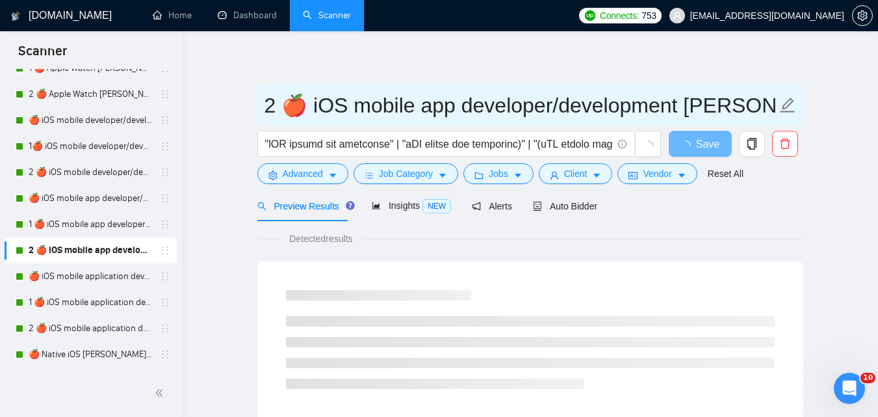
drag, startPoint x: 374, startPoint y: 96, endPoint x: 388, endPoint y: 99, distance: 14.5
click at [388, 99] on input "2 🍎 iOS mobile app developer/development [PERSON_NAME] (Tam) 07/03 Profile Chan…" at bounding box center [521, 105] width 512 height 33
click at [389, 99] on input "2 🍎 iOS mobile app developer/development [PERSON_NAME] (Tam) 07/03 Profile Chan…" at bounding box center [521, 105] width 512 height 33
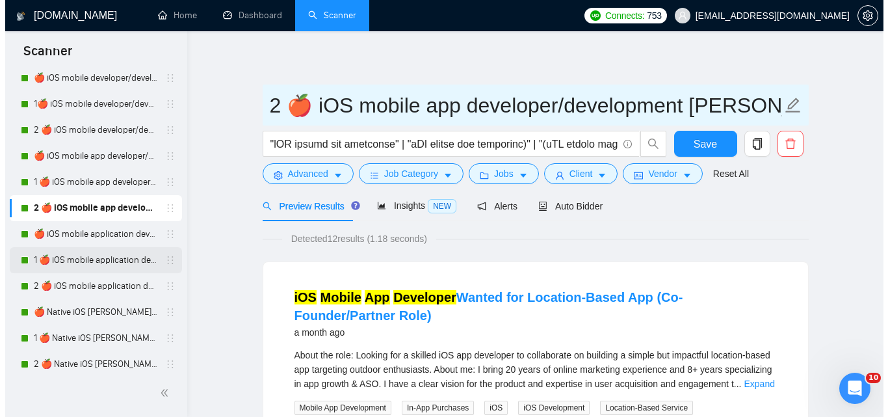
scroll to position [2406, 0]
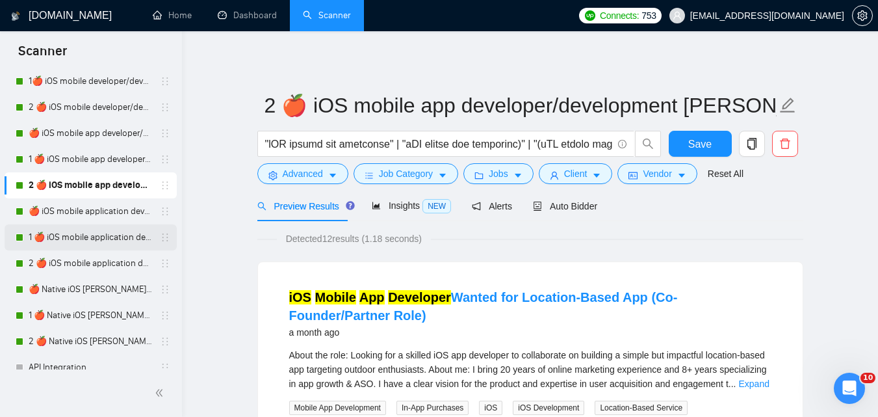
click at [80, 240] on link "1 🍎 iOS mobile application developer/development [PERSON_NAME] (Tam) 07/03 Prof…" at bounding box center [91, 237] width 124 height 26
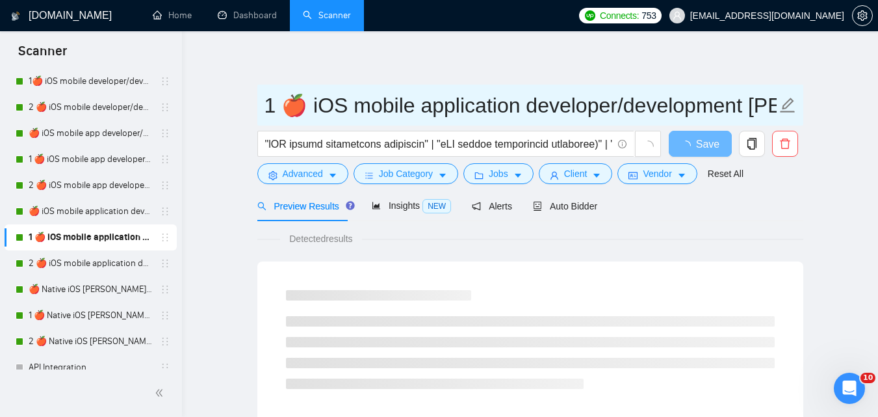
click at [464, 109] on input "1 🍎 iOS mobile application developer/development [PERSON_NAME] (Tam) 07/03 Prof…" at bounding box center [521, 105] width 512 height 33
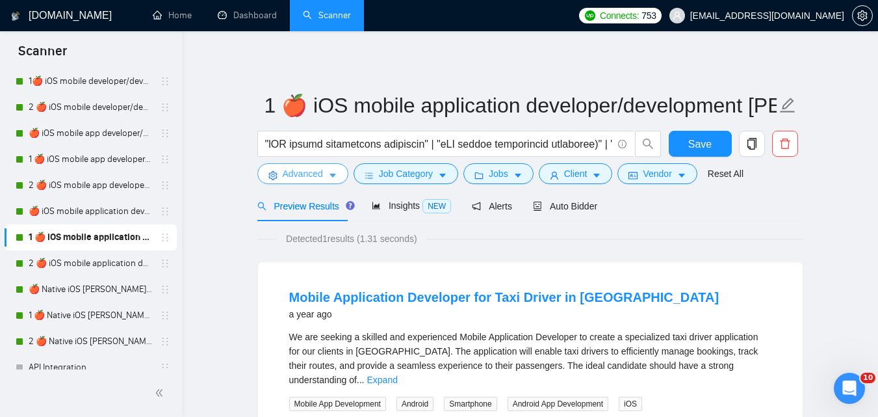
click at [286, 163] on button "Advanced" at bounding box center [302, 173] width 91 height 21
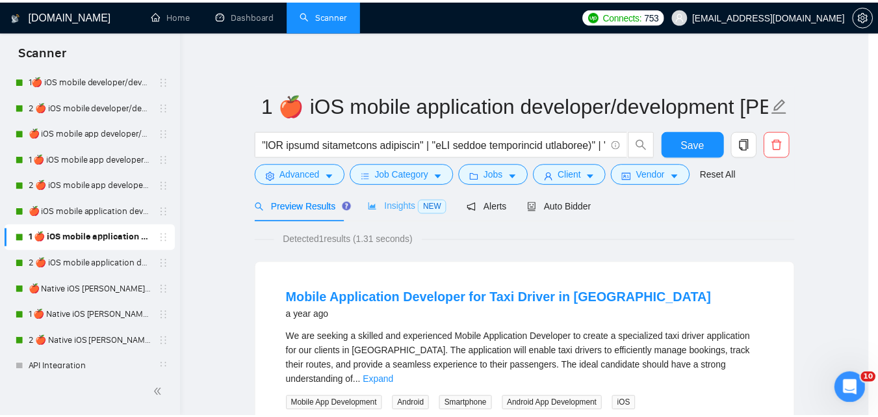
scroll to position [59, 0]
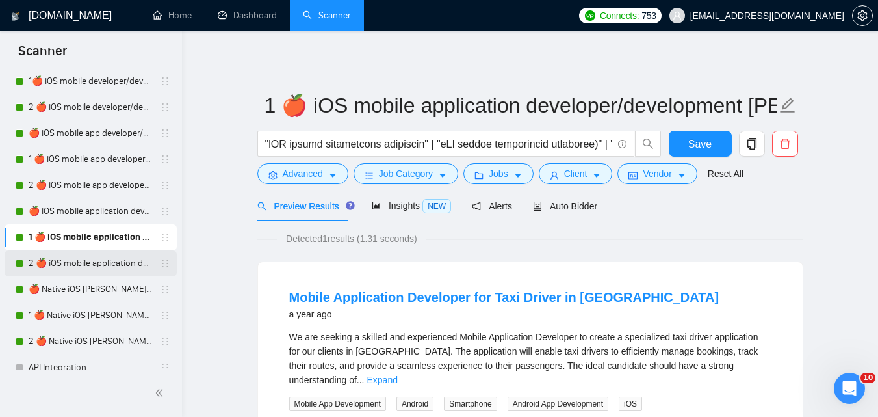
click at [110, 269] on link "2 🍎 iOS mobile application developer/development [PERSON_NAME] (Tam) 07/03 Prof…" at bounding box center [91, 263] width 124 height 26
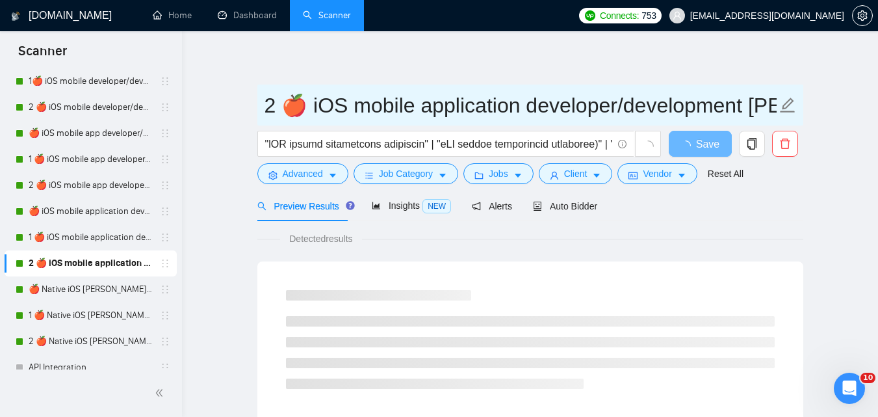
click at [328, 111] on input "2 🍎 iOS mobile application developer/development [PERSON_NAME] (Tam) 07/03 Prof…" at bounding box center [521, 105] width 512 height 33
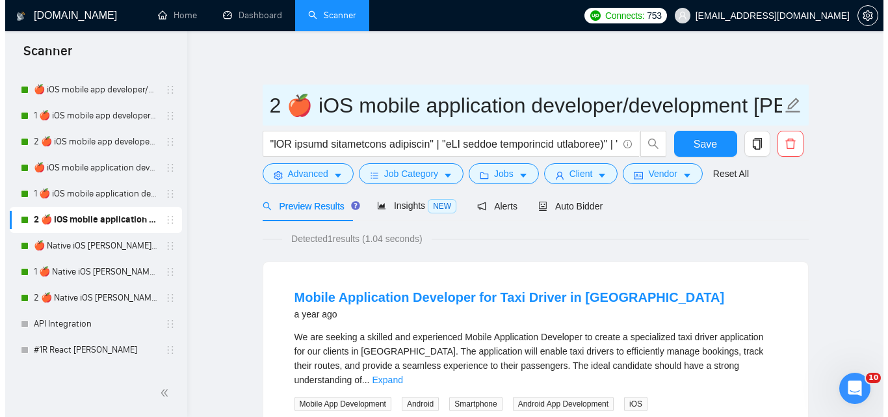
scroll to position [2536, 0]
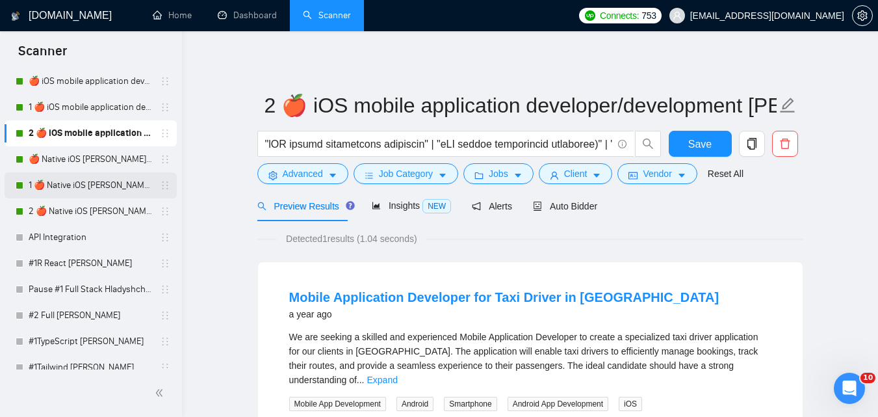
click at [129, 186] on link "1 🍎 Native iOS [PERSON_NAME] (Tam) 07/03 Profile Changed" at bounding box center [91, 185] width 124 height 26
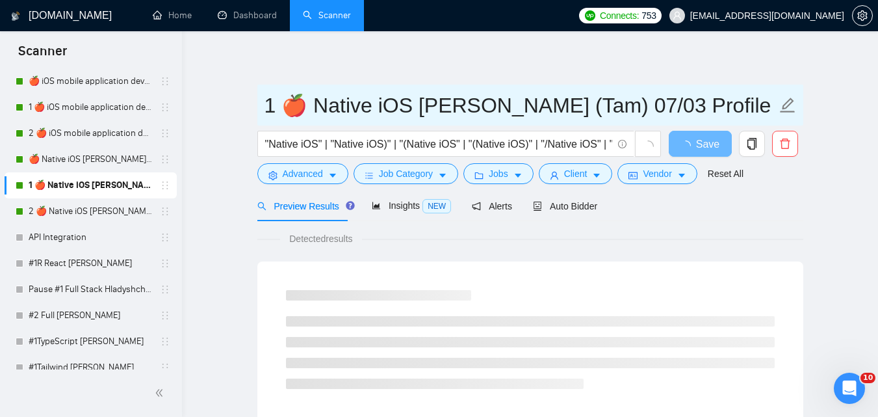
click at [443, 107] on input "1 🍎 Native iOS [PERSON_NAME] (Tam) 07/03 Profile Changed" at bounding box center [521, 105] width 512 height 33
drag, startPoint x: 438, startPoint y: 112, endPoint x: 442, endPoint y: 107, distance: 6.9
click at [442, 107] on input "1 🍎 Native iOS [PERSON_NAME] (Tam) 07/03 Profile Changed" at bounding box center [521, 105] width 512 height 33
click at [487, 114] on input "1 🍎 Native iOS [PERSON_NAME] (Tam) 07/03 Profile Changed" at bounding box center [521, 105] width 512 height 33
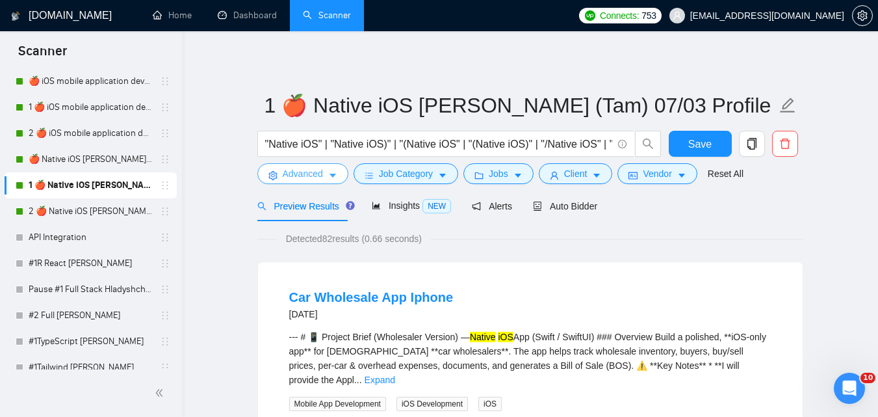
click at [328, 176] on icon "caret-down" at bounding box center [332, 175] width 9 height 9
click at [115, 210] on link "2 🍎 Native iOS [PERSON_NAME] (Tam) 07/03 Profile Changed" at bounding box center [91, 211] width 124 height 26
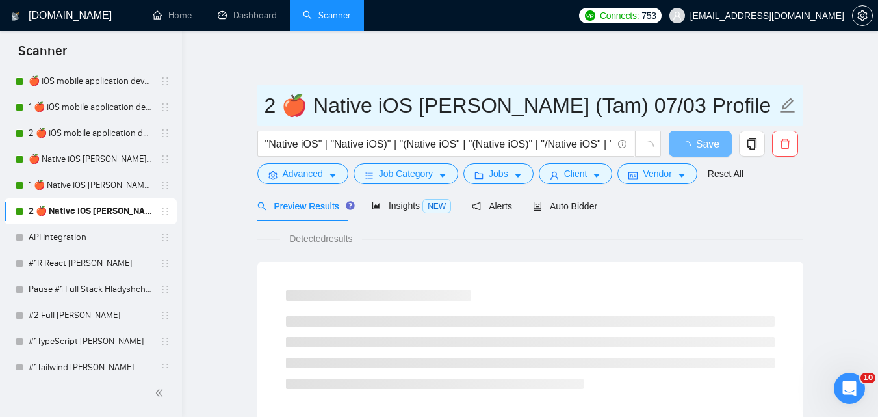
click at [400, 107] on input "2 🍎 Native iOS [PERSON_NAME] (Tam) 07/03 Profile Changed" at bounding box center [521, 105] width 512 height 33
click at [408, 105] on input "2 🍎 Native iOS [PERSON_NAME] (Tam) 07/03 Profile Changed" at bounding box center [521, 105] width 512 height 33
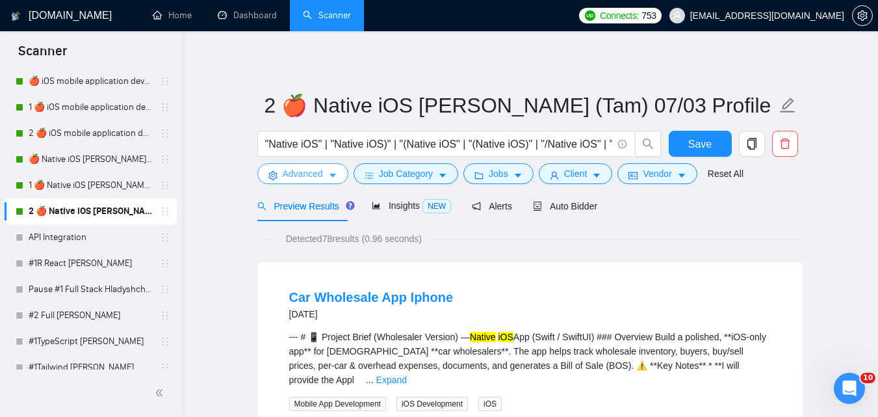
click at [302, 170] on span "Advanced" at bounding box center [303, 173] width 40 height 14
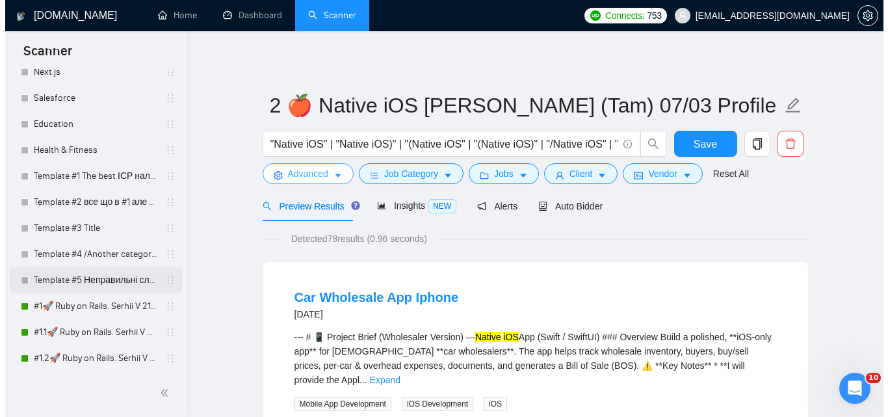
scroll to position [3119, 0]
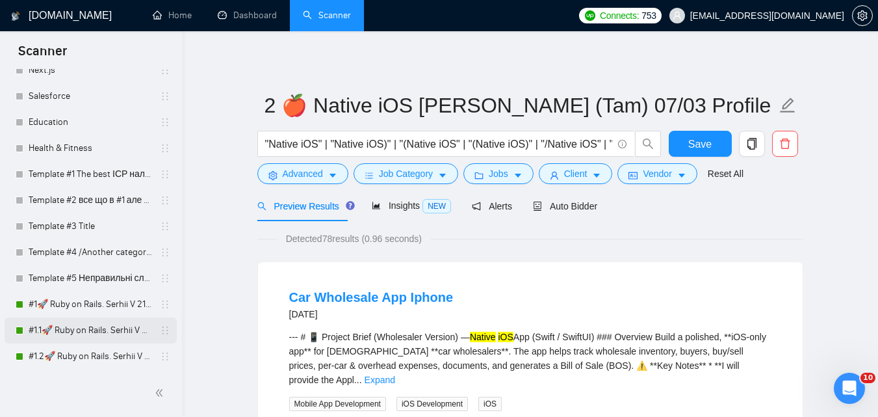
click at [122, 322] on link "#1.1🚀 Ruby on Rails. Serhii V 21/07" at bounding box center [91, 330] width 124 height 26
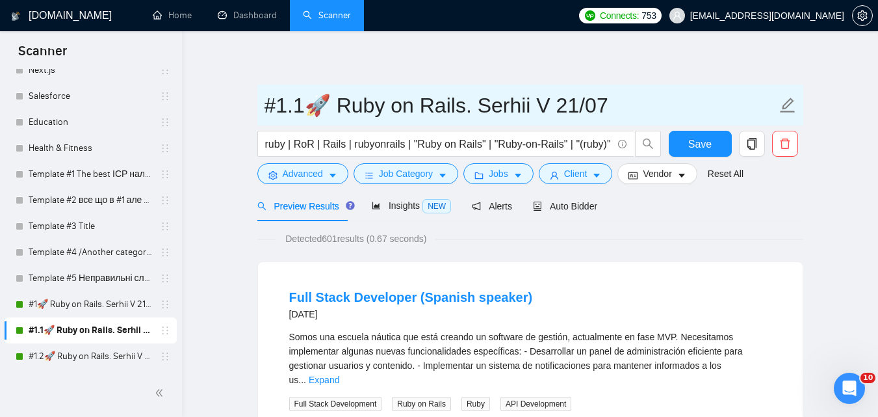
drag, startPoint x: 269, startPoint y: 112, endPoint x: 653, endPoint y: 104, distance: 384.3
click at [653, 104] on input "#1.1🚀 Ruby on Rails. Serhii V 21/07" at bounding box center [521, 105] width 512 height 33
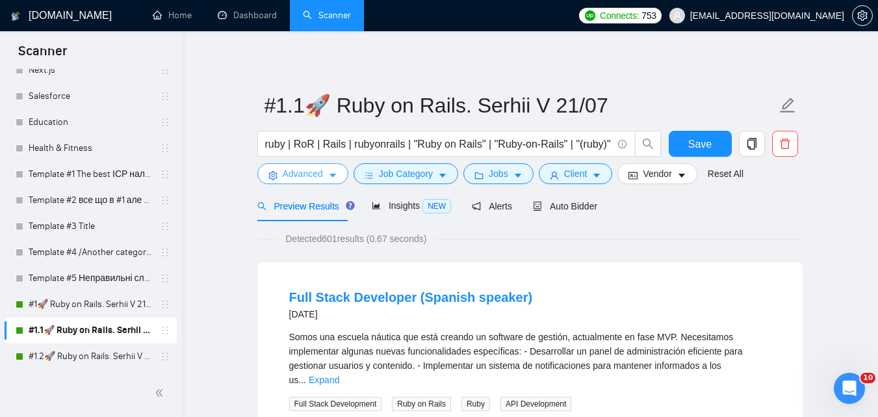
click at [296, 182] on button "Advanced" at bounding box center [302, 173] width 91 height 21
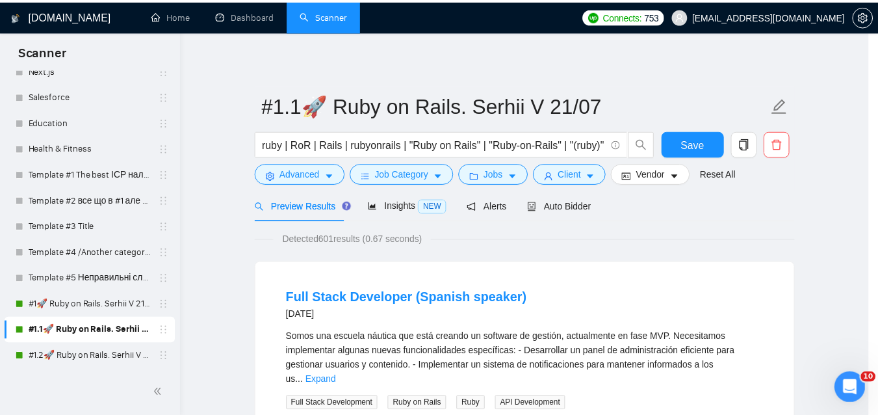
scroll to position [59, 0]
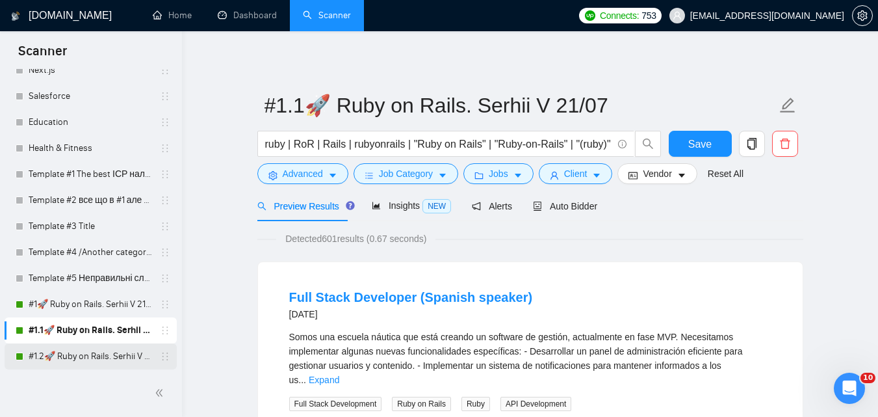
click at [103, 360] on link "#1.2🚀 Ruby on Rails. Serhii V 21/07" at bounding box center [91, 356] width 124 height 26
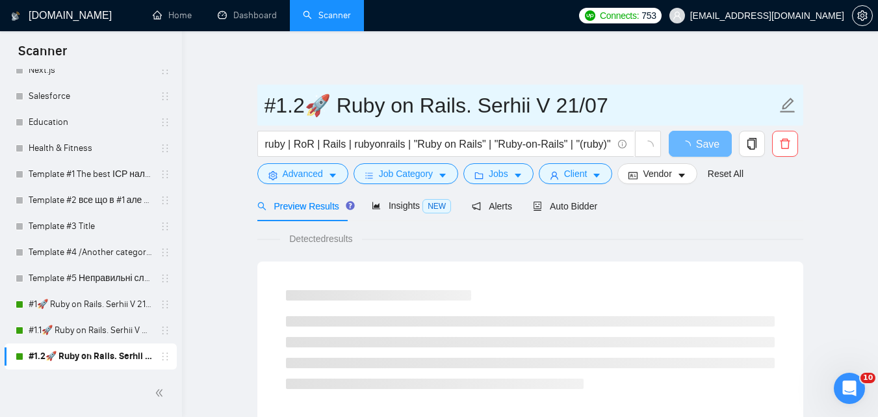
click at [326, 107] on input "#1.2🚀 Ruby on Rails. Serhii V 21/07" at bounding box center [521, 105] width 512 height 33
